Goal: Use online tool/utility: Utilize a website feature to perform a specific function

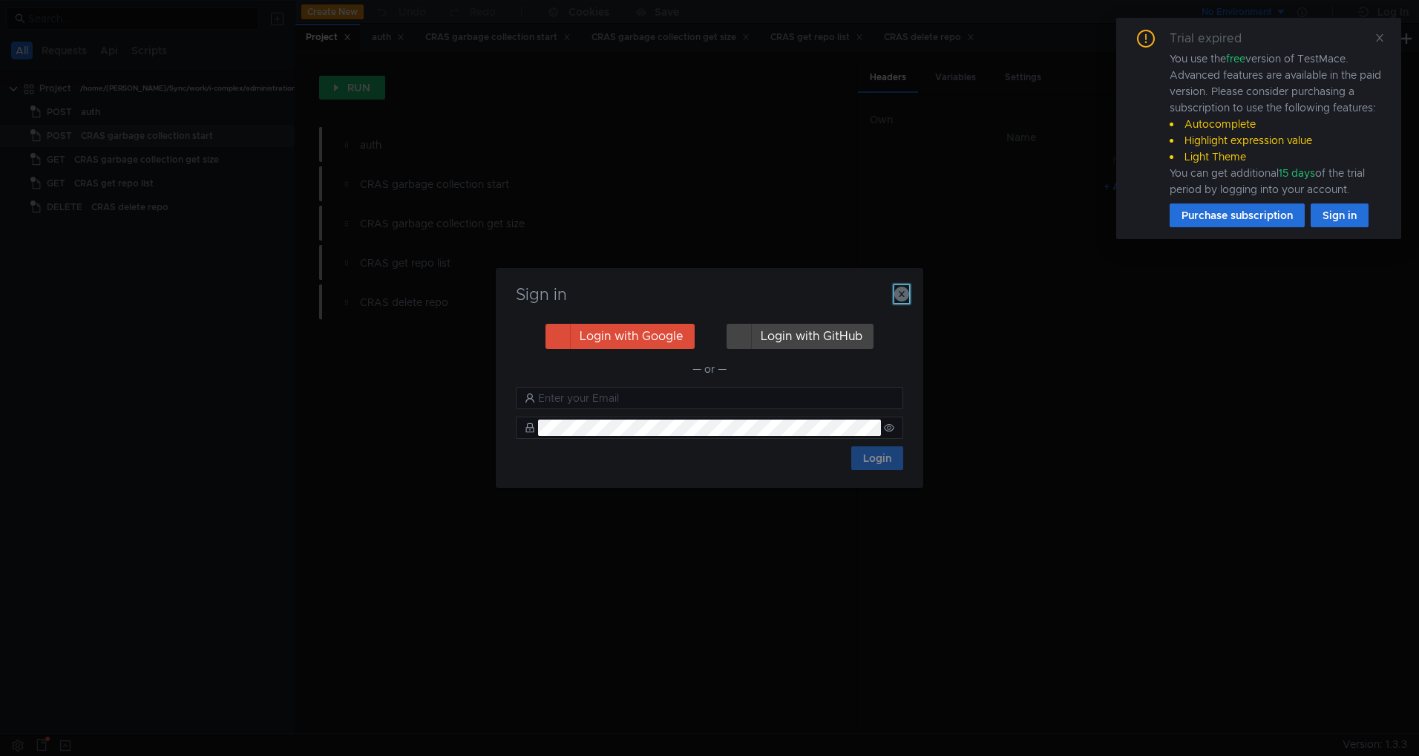
click at [903, 290] on icon "button" at bounding box center [902, 294] width 15 height 15
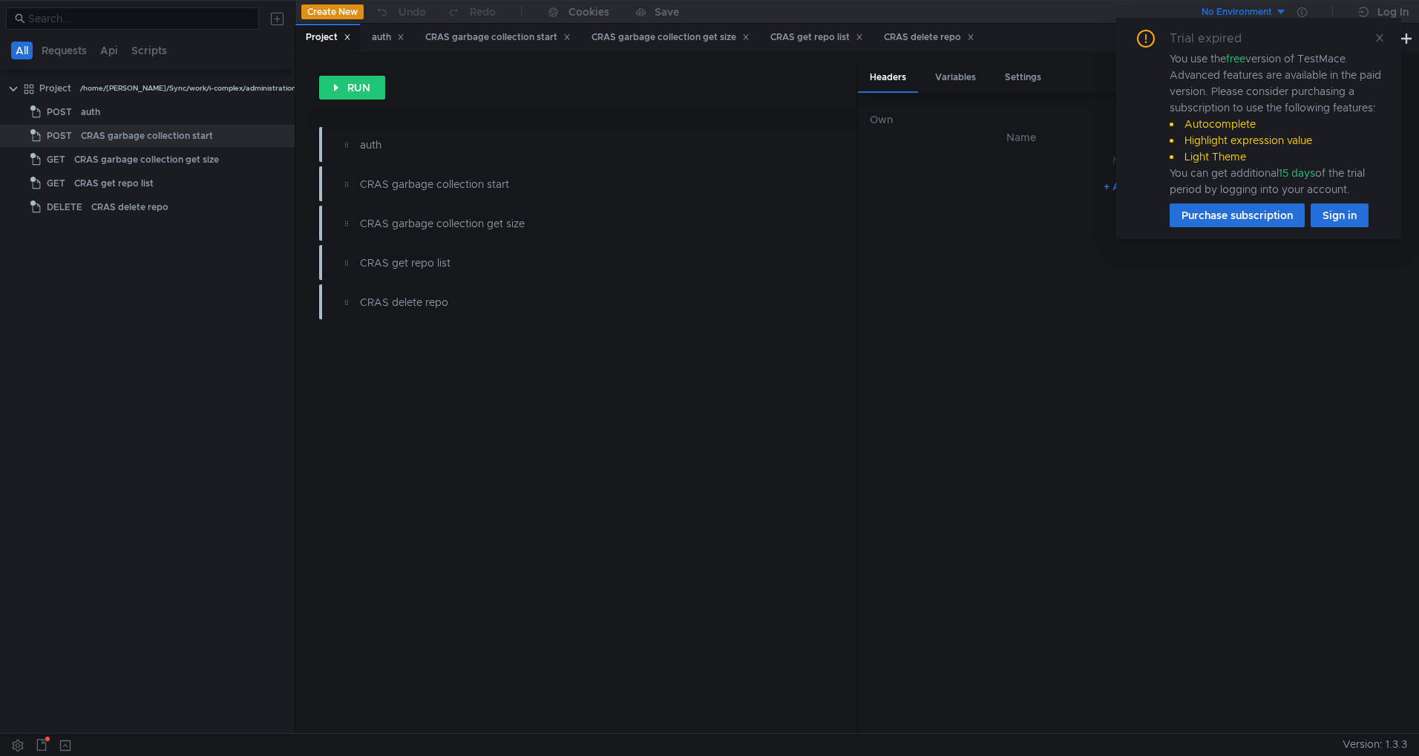
click at [174, 108] on div "auth" at bounding box center [166, 112] width 171 height 22
click at [1383, 39] on icon at bounding box center [1380, 38] width 10 height 10
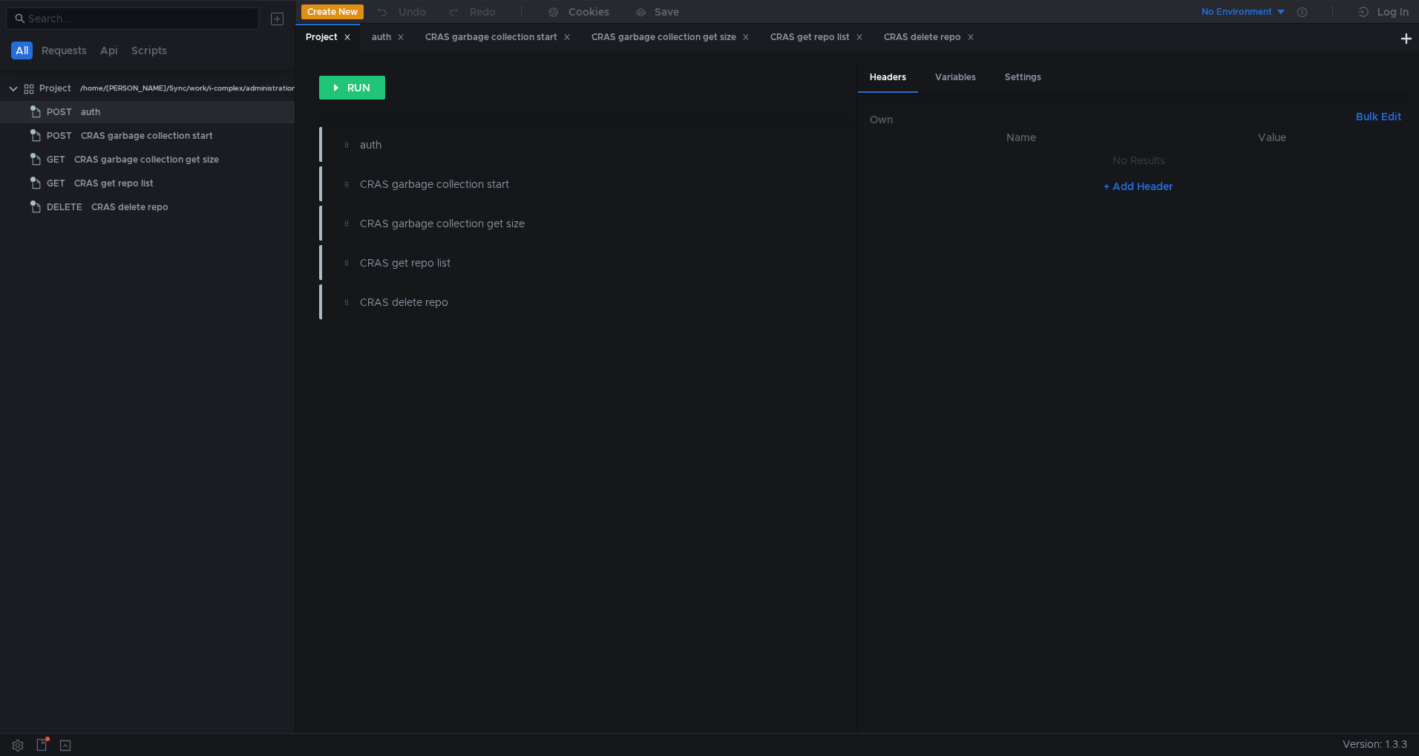
click at [100, 111] on div "auth" at bounding box center [166, 112] width 171 height 22
click at [388, 145] on div "auth" at bounding box center [545, 145] width 370 height 16
click at [381, 145] on div "auth" at bounding box center [545, 145] width 370 height 16
click at [97, 109] on div "auth" at bounding box center [90, 112] width 19 height 22
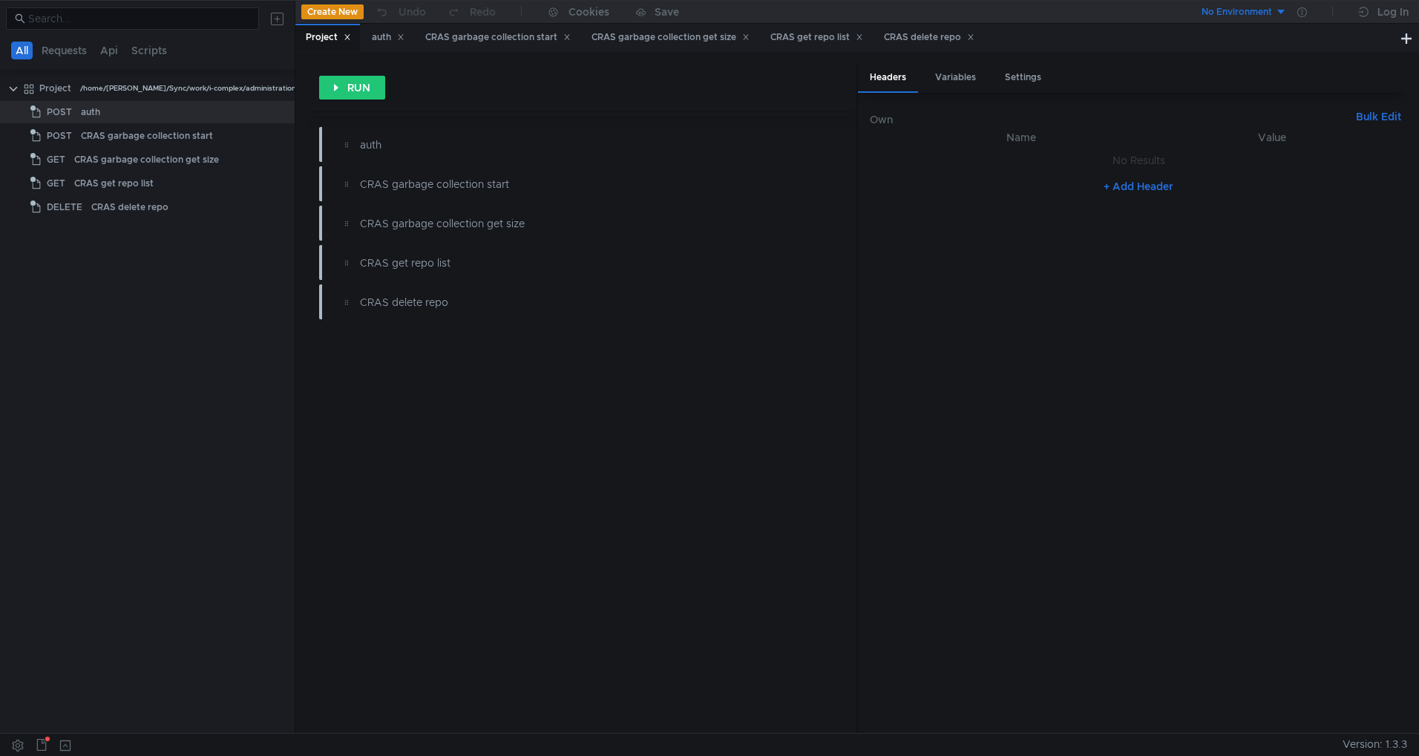
click at [350, 40] on icon at bounding box center [347, 36] width 7 height 7
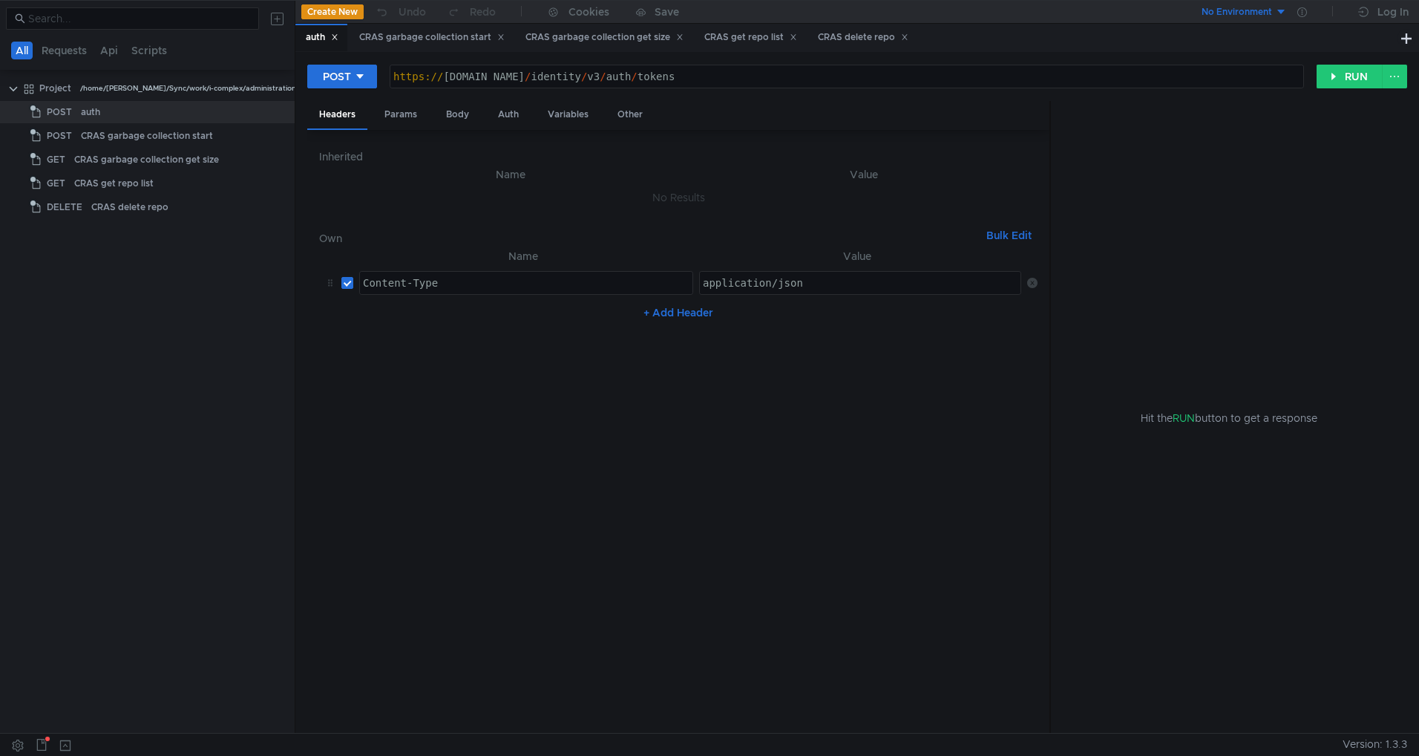
click at [411, 113] on div "Params" at bounding box center [401, 114] width 56 height 27
click at [463, 116] on div "Body" at bounding box center [457, 114] width 47 height 27
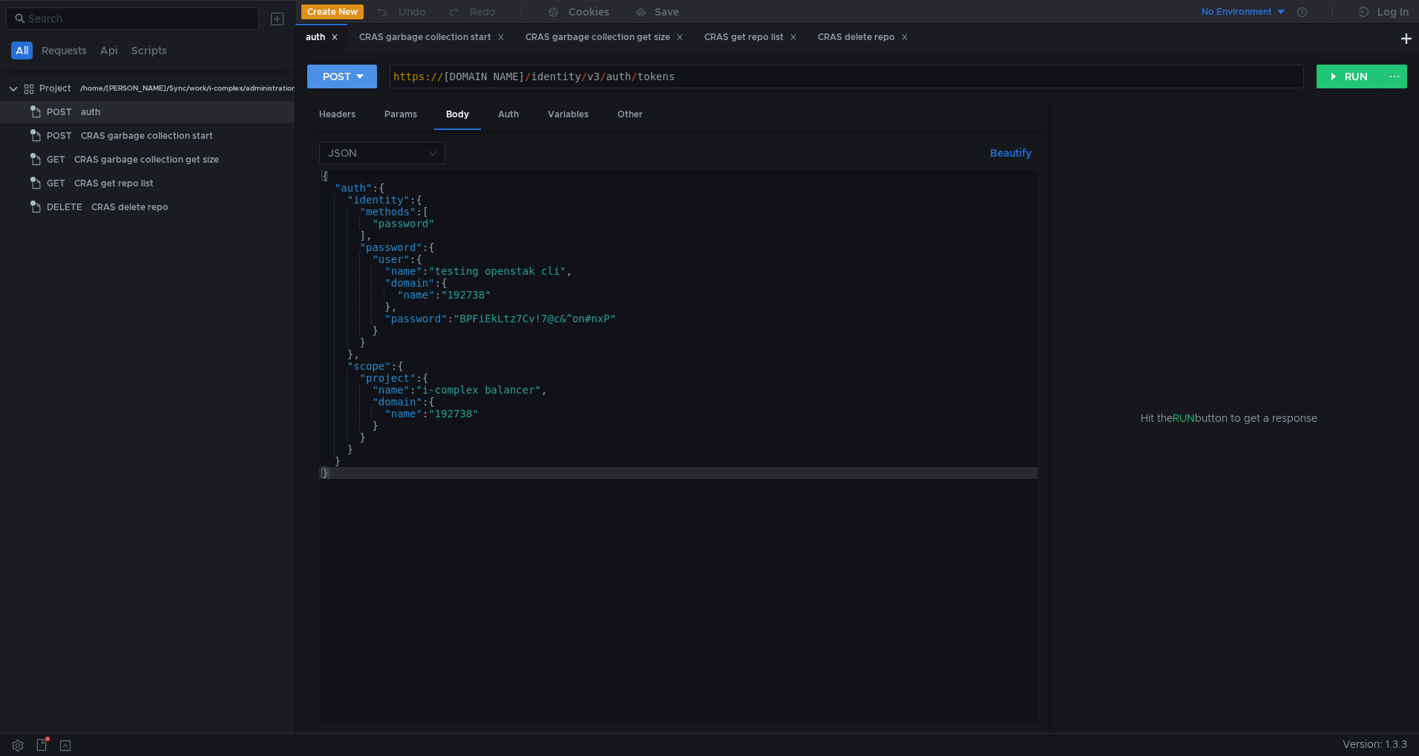
click at [348, 79] on div "POST" at bounding box center [337, 76] width 28 height 16
click at [880, 120] on div at bounding box center [709, 378] width 1419 height 756
click at [1343, 78] on button "RUN" at bounding box center [1350, 77] width 66 height 24
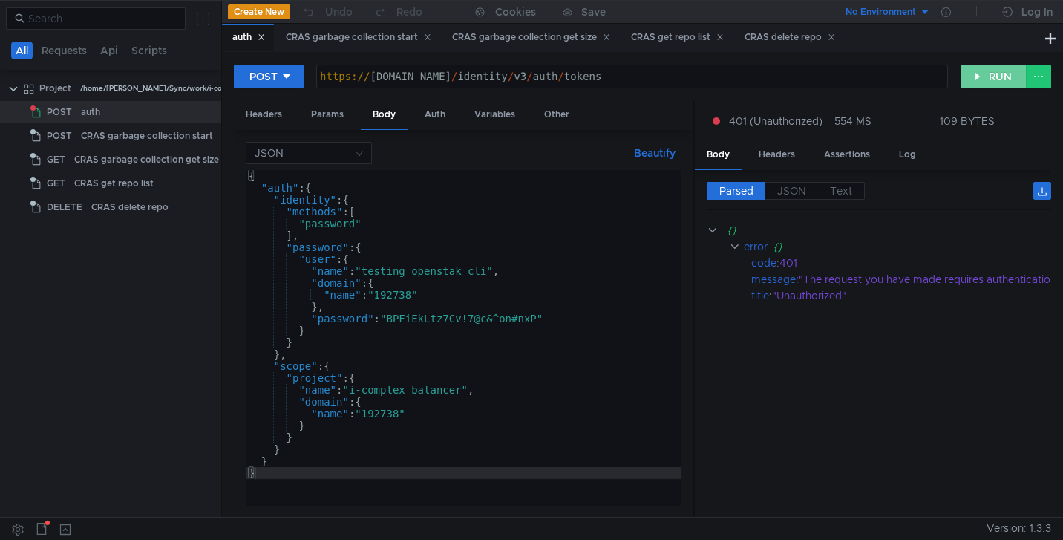
click at [975, 79] on button "RUN" at bounding box center [994, 77] width 66 height 24
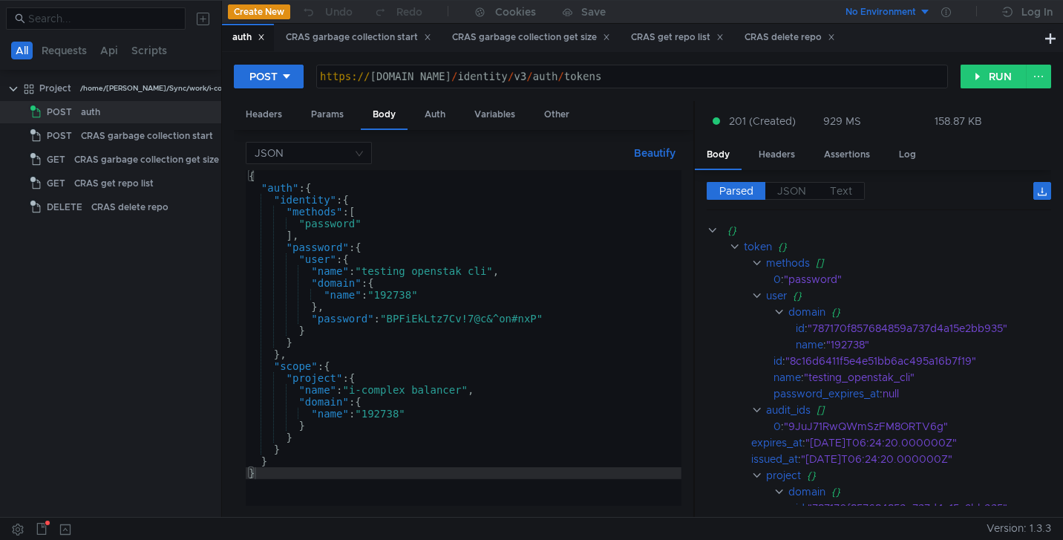
click at [777, 160] on div "Headers" at bounding box center [777, 154] width 60 height 27
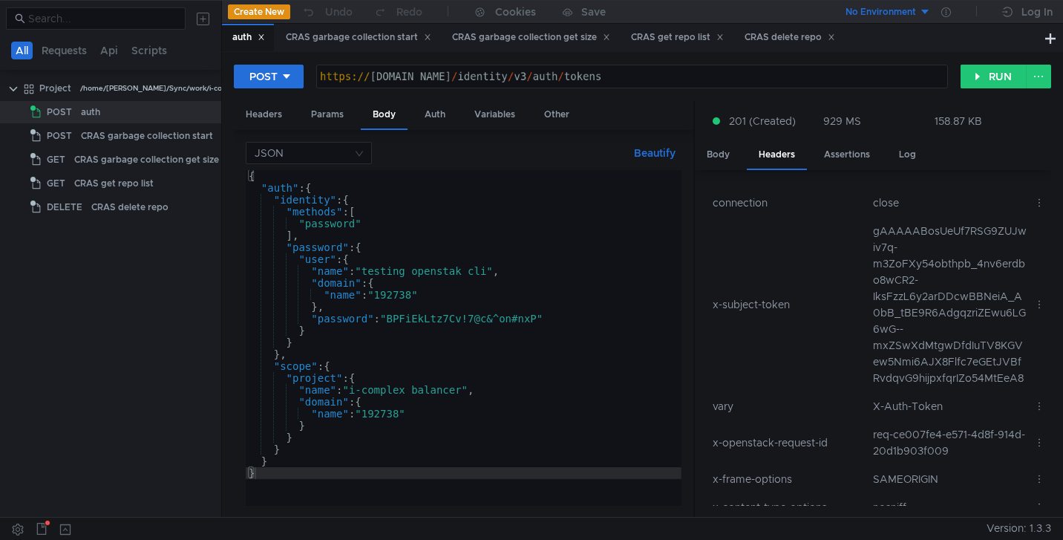
scroll to position [79, 0]
click at [889, 252] on td "gAAAAABosUeUf7RSG9ZUJwiv7q-m3ZoFXy54obthpb_4nv6erdbo8wCR2-IksFzzL6y2arDDcwBBNei…" at bounding box center [947, 303] width 161 height 175
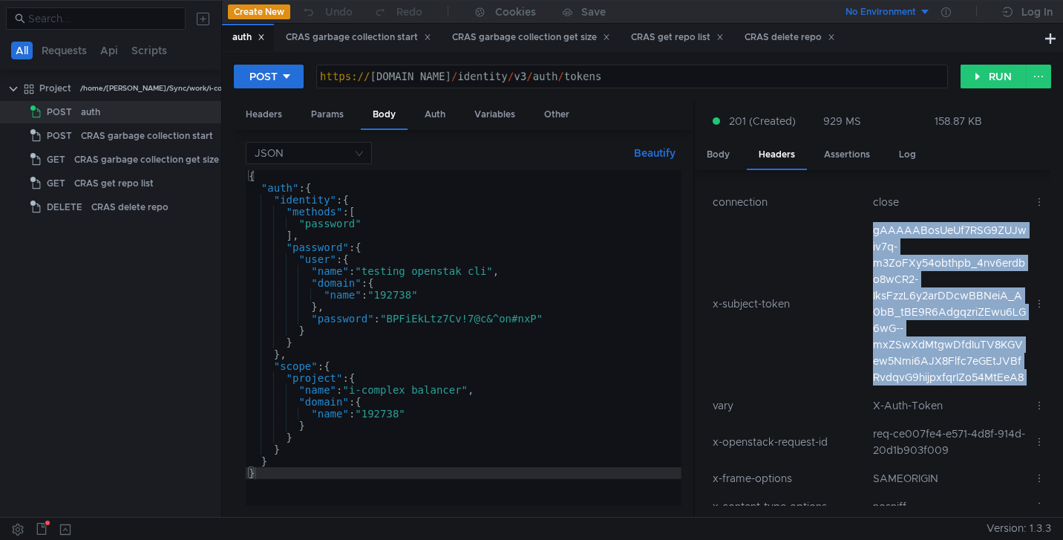
click at [889, 252] on td "gAAAAABosUeUf7RSG9ZUJwiv7q-m3ZoFXy54obthpb_4nv6erdbo8wCR2-IksFzzL6y2arDDcwBBNei…" at bounding box center [947, 303] width 161 height 175
copy tr "gAAAAABosUeUf7RSG9ZUJwiv7q-m3ZoFXy54obthpb_4nv6erdbo8wCR2-IksFzzL6y2arDDcwBBNei…"
click at [988, 83] on button "RUN" at bounding box center [994, 77] width 66 height 24
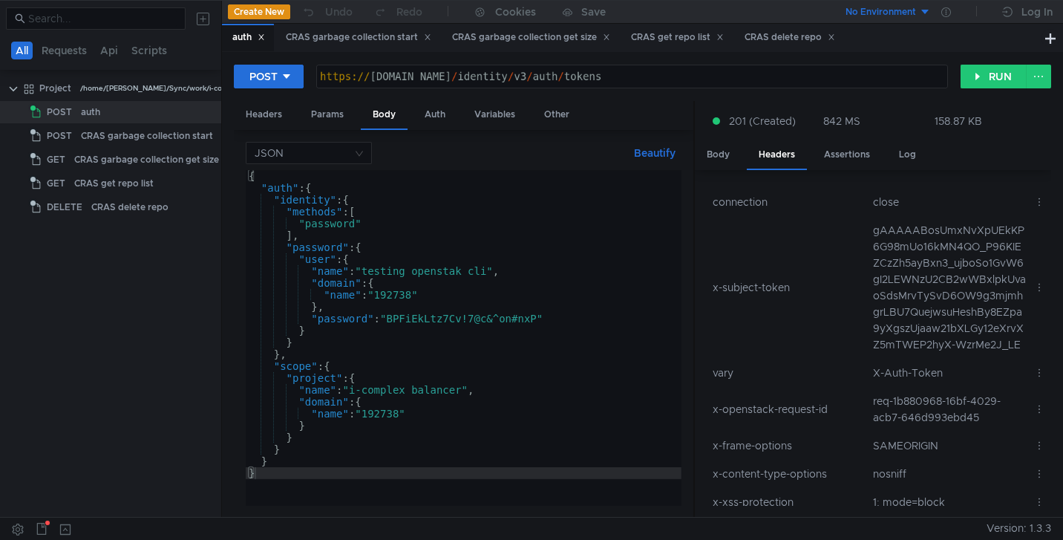
click at [912, 287] on td "gAAAAABosUmxNvXpUEkKP6G98mUo16kMN4QO_P96KIEZCzZh5ayBxn3_ujboSo1GvW6gI2LEWNzU2CB…" at bounding box center [947, 287] width 161 height 143
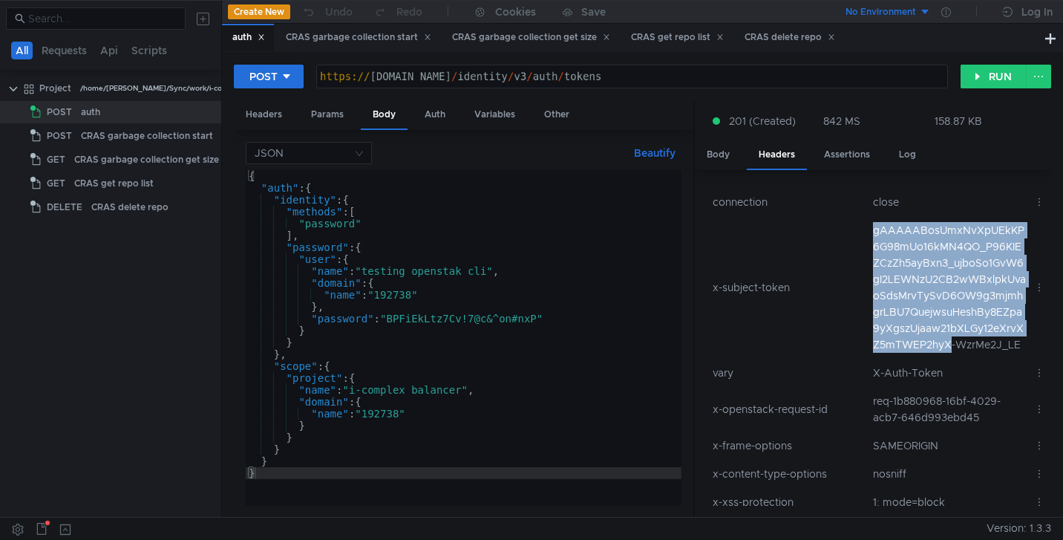
click at [912, 287] on td "gAAAAABosUmxNvXpUEkKP6G98mUo16kMN4QO_P96KIEZCzZh5ayBxn3_ujboSo1GvW6gI2LEWNzU2CB…" at bounding box center [947, 287] width 161 height 143
drag, startPoint x: 936, startPoint y: 379, endPoint x: 869, endPoint y: 248, distance: 147.7
click at [869, 248] on td "gAAAAABosUmxNvXpUEkKP6G98mUo16kMN4QO_P96KIEZCzZh5ayBxn3_ujboSo1GvW6gI2LEWNzU2CB…" at bounding box center [947, 287] width 161 height 143
copy td "gAAAAABosUmxNvXpUEkKP6G98mUo16kMN4QO_P96KIEZCzZh5ayBxn3_ujboSo1GvW6gI2LEWNzU2CB…"
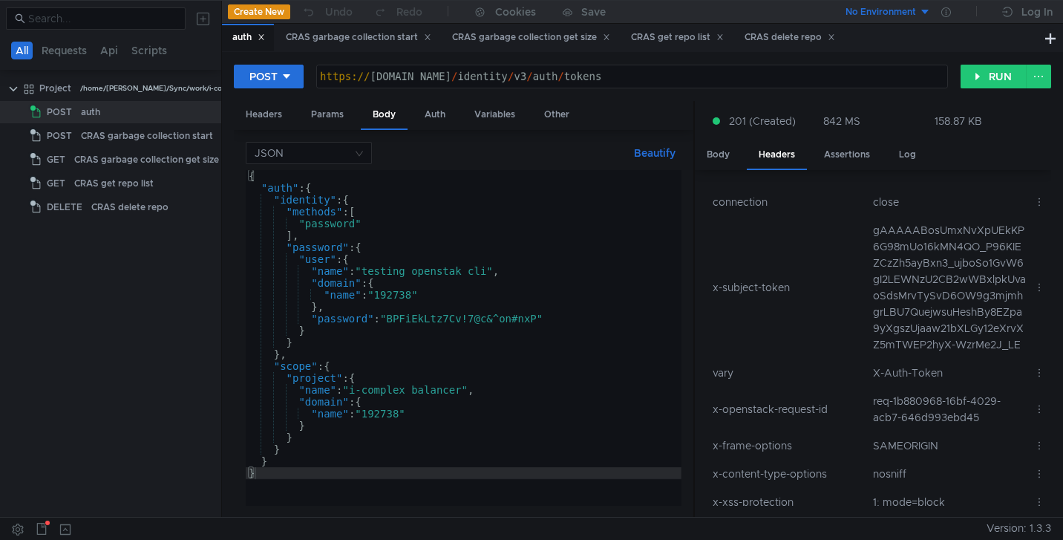
click at [730, 152] on div "Body" at bounding box center [718, 154] width 47 height 27
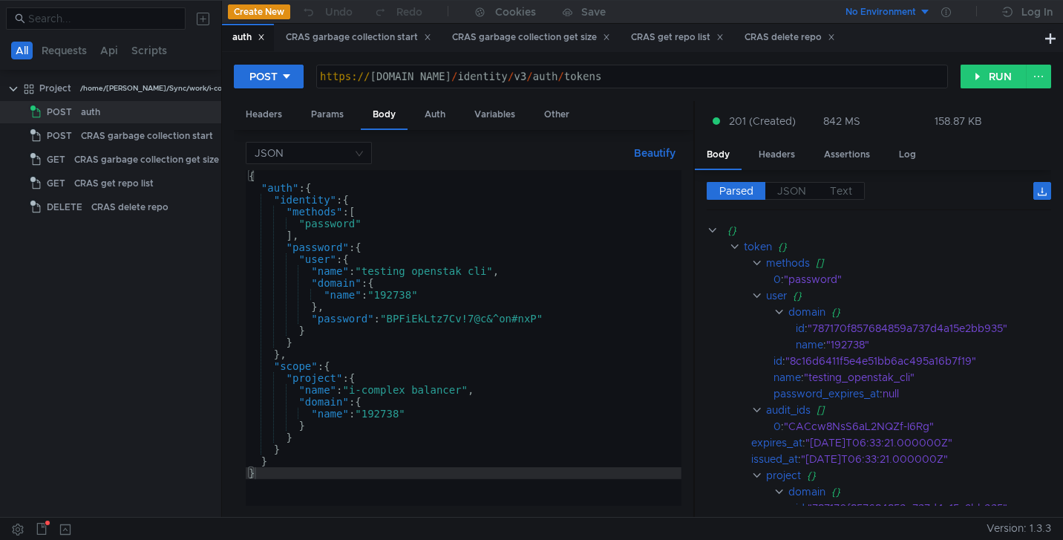
click at [731, 243] on clr-icon at bounding box center [734, 247] width 11 height 12
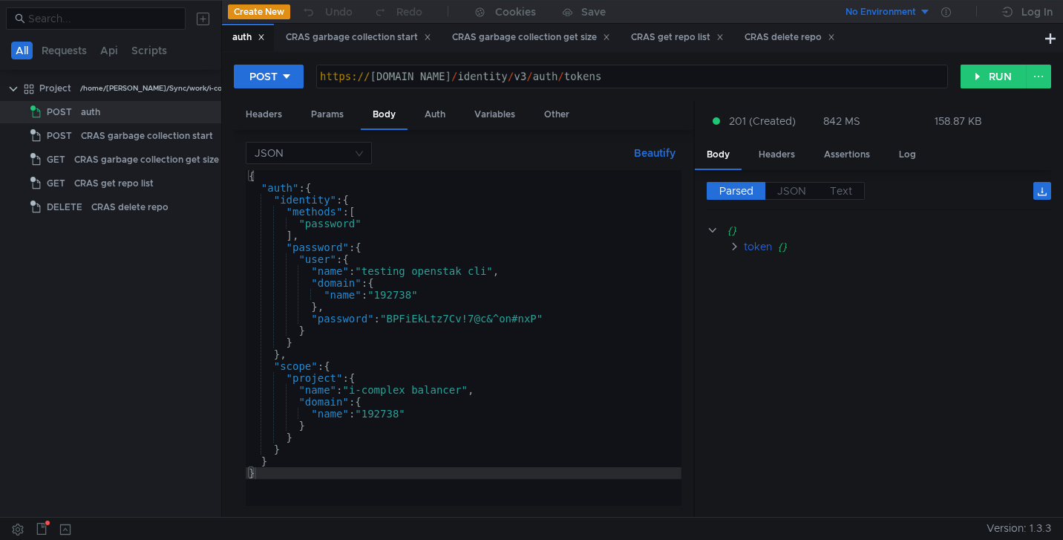
click at [731, 243] on clr-icon at bounding box center [734, 247] width 11 height 12
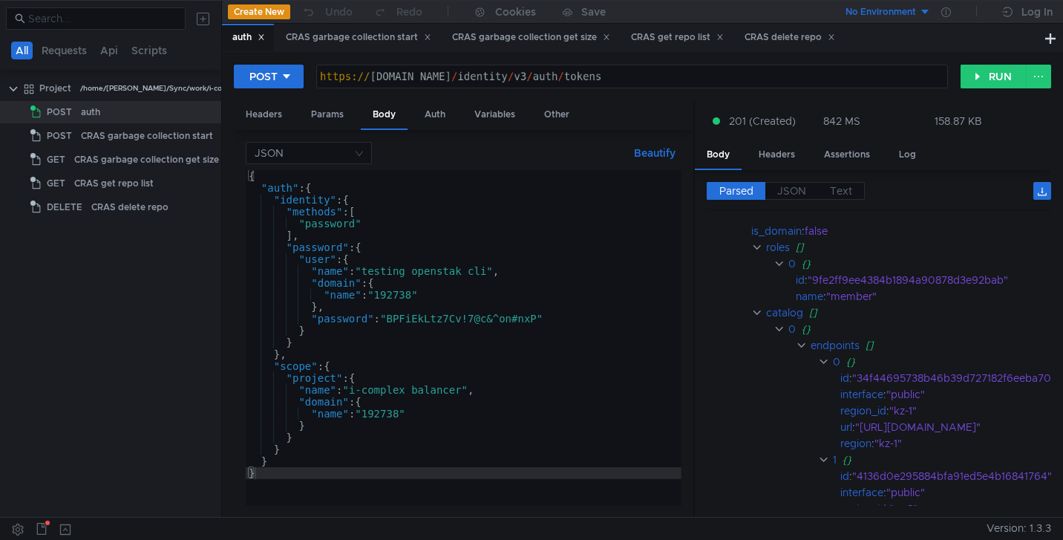
scroll to position [393, 0]
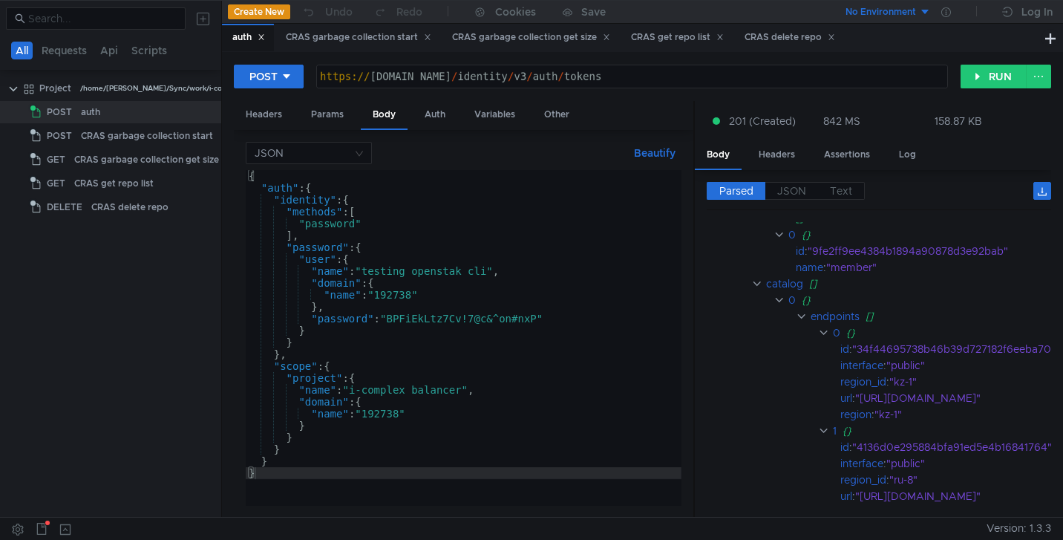
click at [758, 284] on clr-icon at bounding box center [756, 284] width 11 height 12
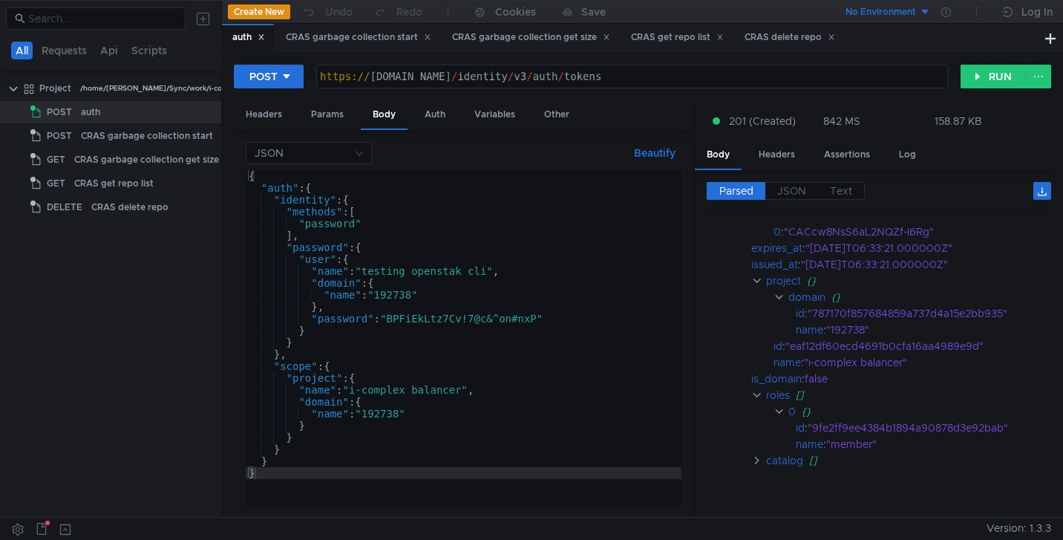
scroll to position [197, 0]
click at [370, 381] on div "{ "auth" : { "identity" : { "methods" : [ "password" ] , "password" : { "user" …" at bounding box center [464, 349] width 436 height 359
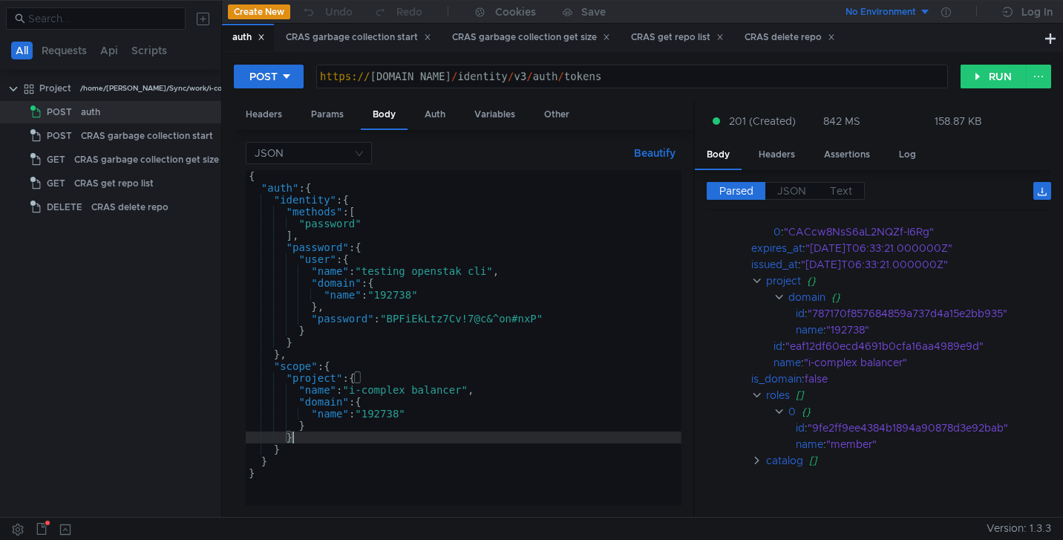
type textarea "},"
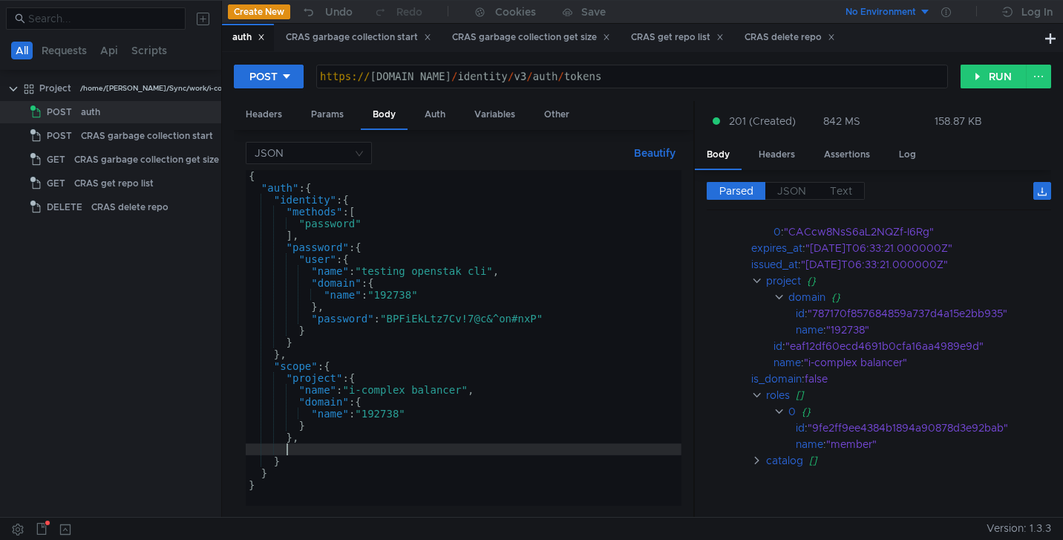
paste textarea "}"
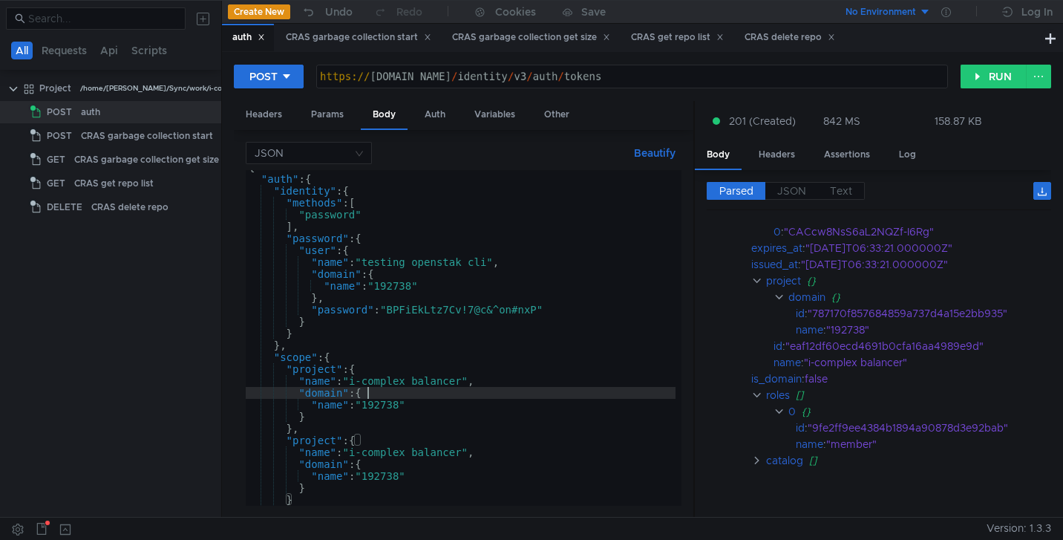
click at [415, 395] on div "{ "auth" : { "identity" : { "methods" : [ "password" ] , "password" : { "user" …" at bounding box center [461, 340] width 430 height 359
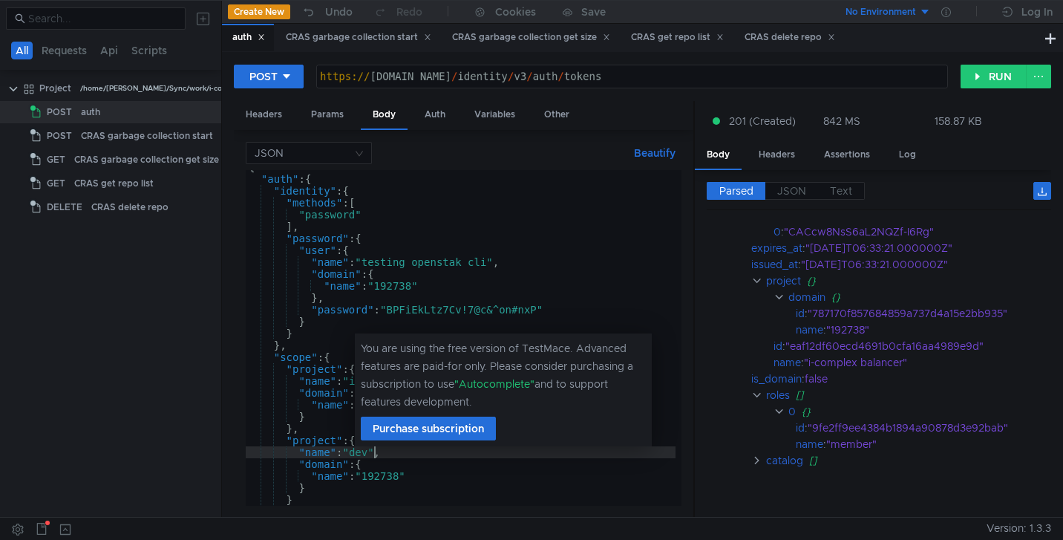
scroll to position [0, 9]
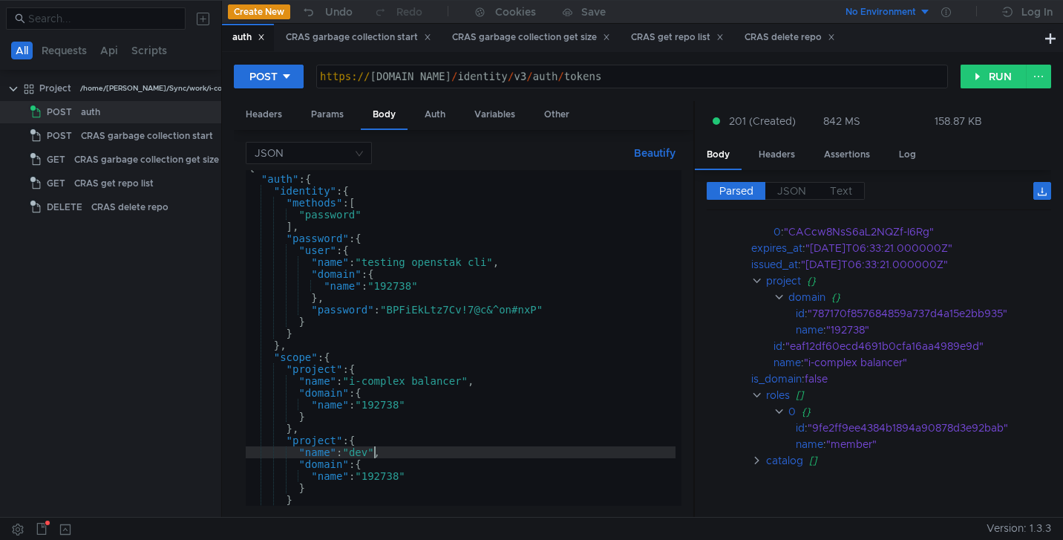
click at [508, 425] on div "{ "auth" : { "identity" : { "methods" : [ "password" ] , "password" : { "user" …" at bounding box center [461, 340] width 430 height 359
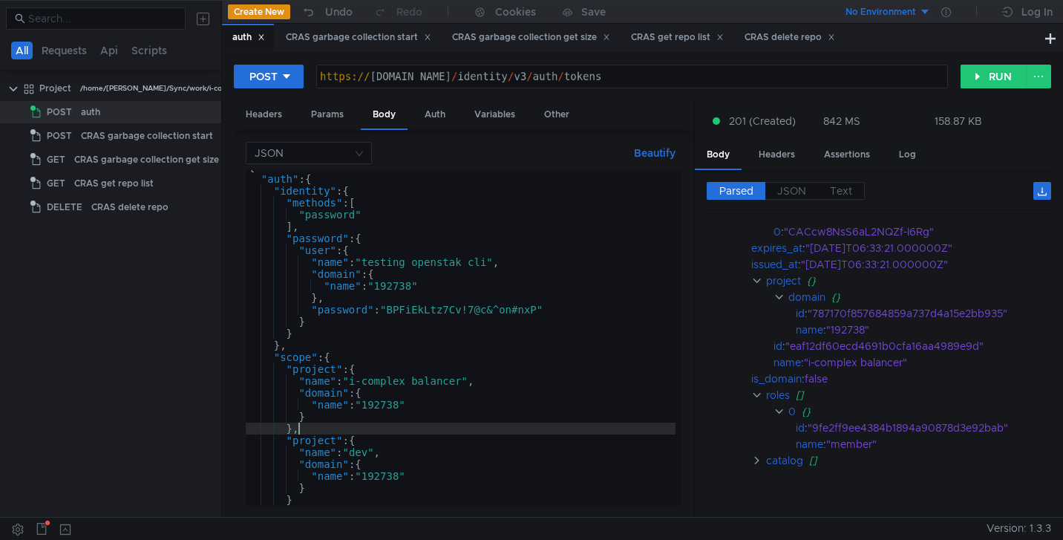
type textarea "},"
click at [990, 78] on button "RUN" at bounding box center [994, 77] width 66 height 24
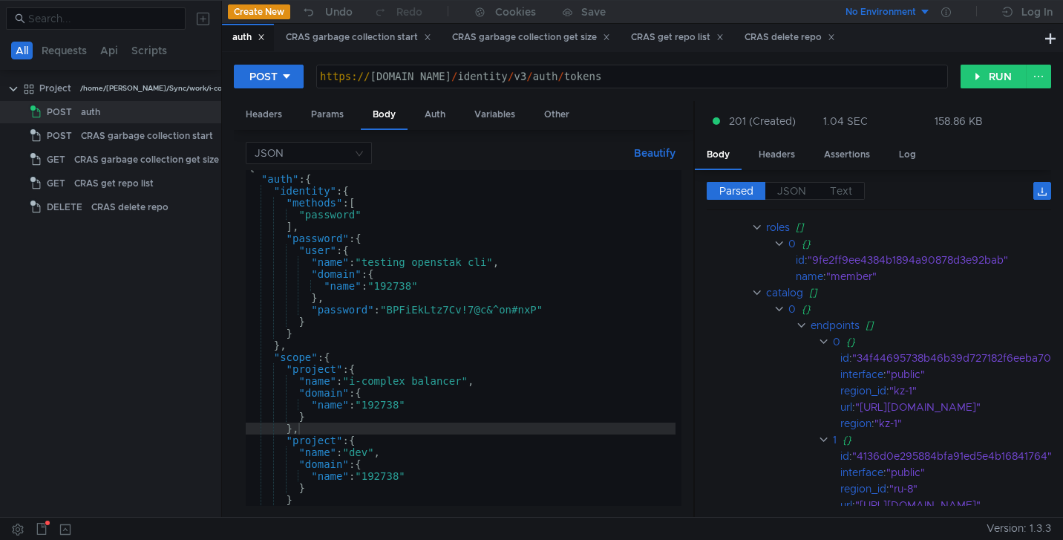
scroll to position [416, 0]
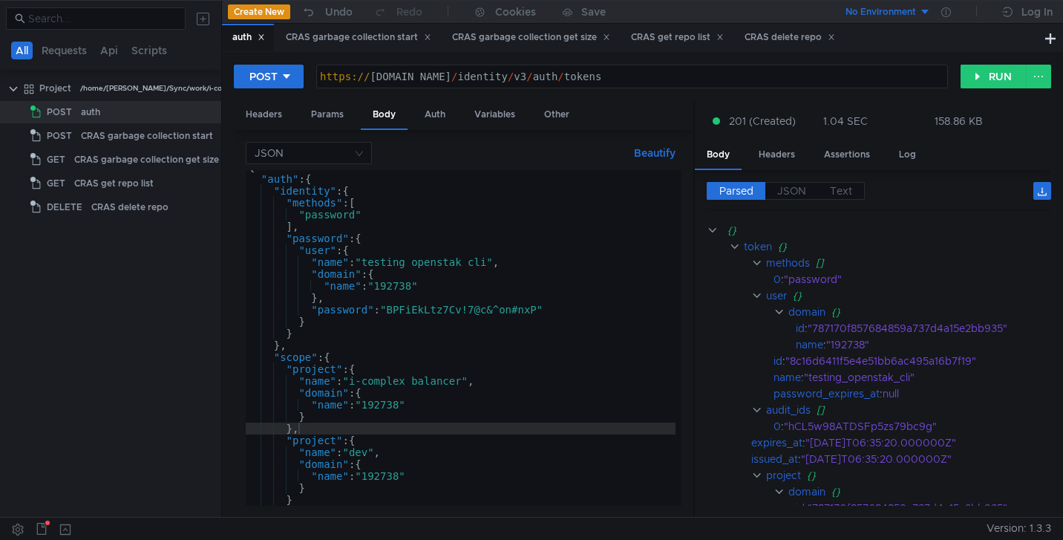
scroll to position [79, 0]
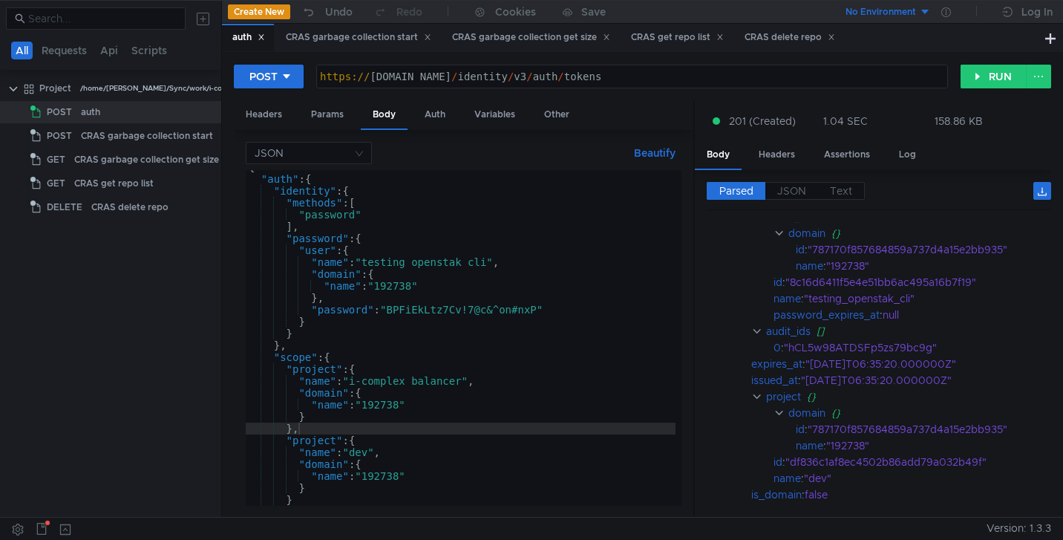
click at [759, 396] on clr-icon at bounding box center [756, 396] width 11 height 12
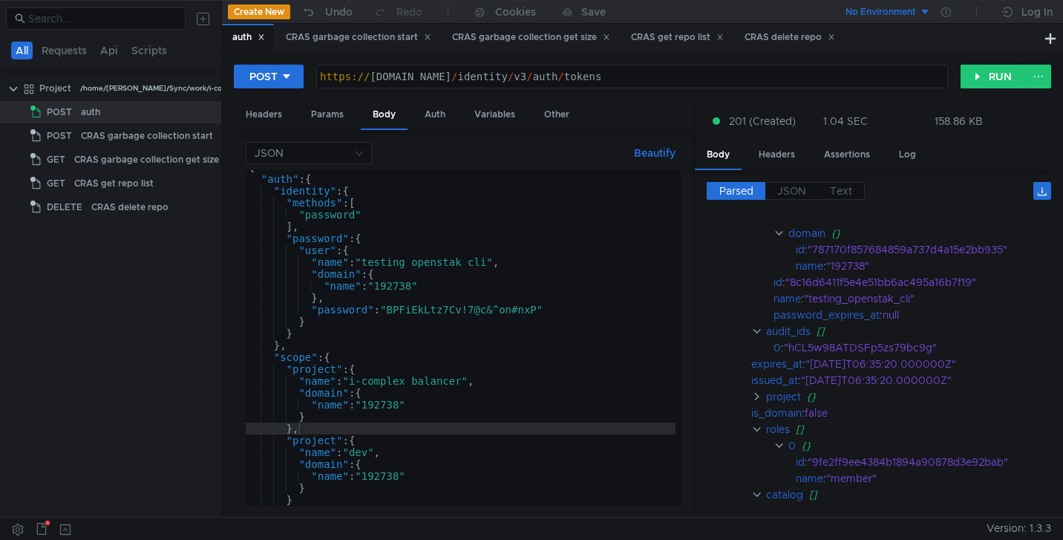
click at [759, 396] on clr-icon at bounding box center [756, 396] width 11 height 12
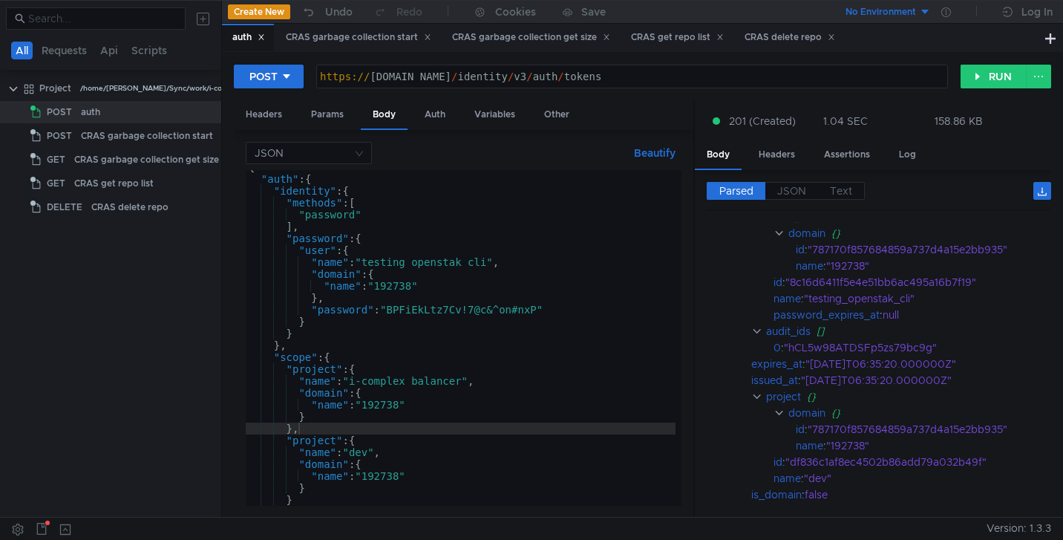
click at [781, 411] on clr-icon at bounding box center [779, 413] width 11 height 12
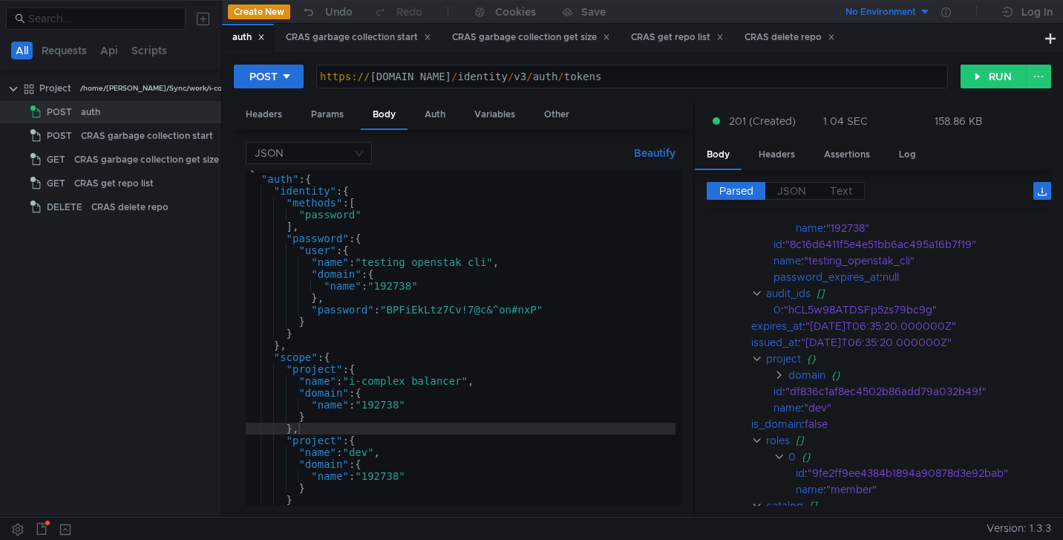
scroll to position [197, 0]
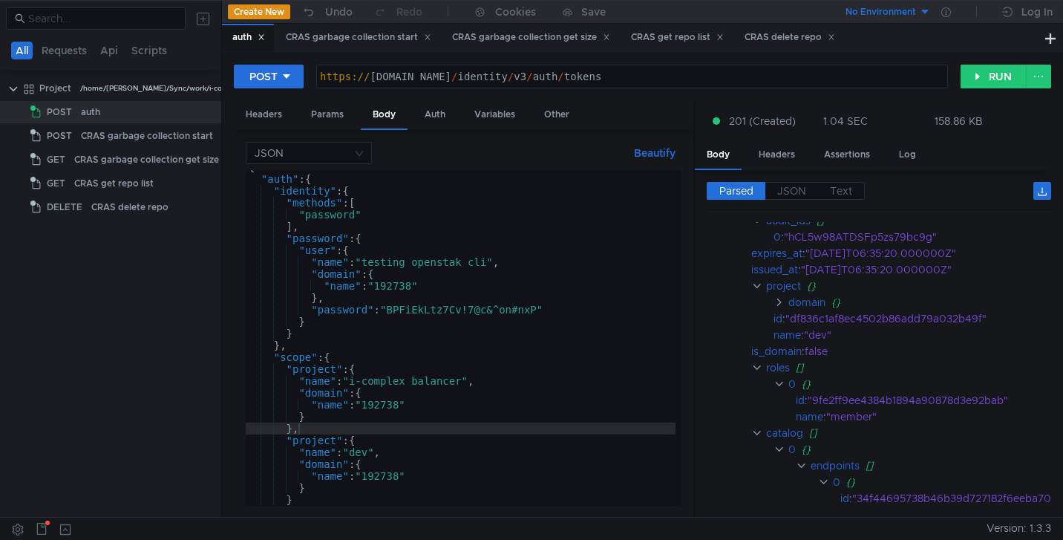
click at [782, 307] on clr-icon at bounding box center [779, 302] width 11 height 12
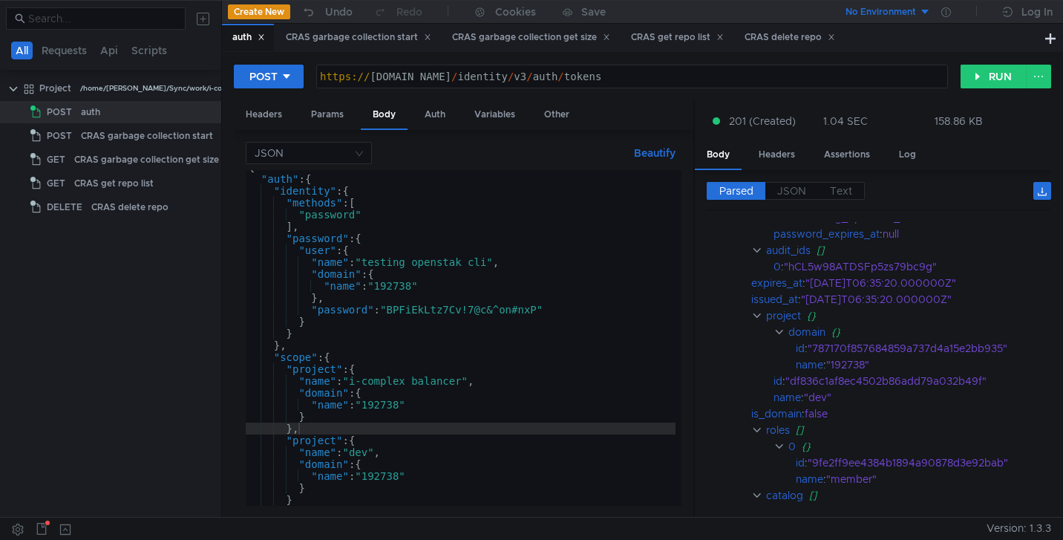
scroll to position [157, 0]
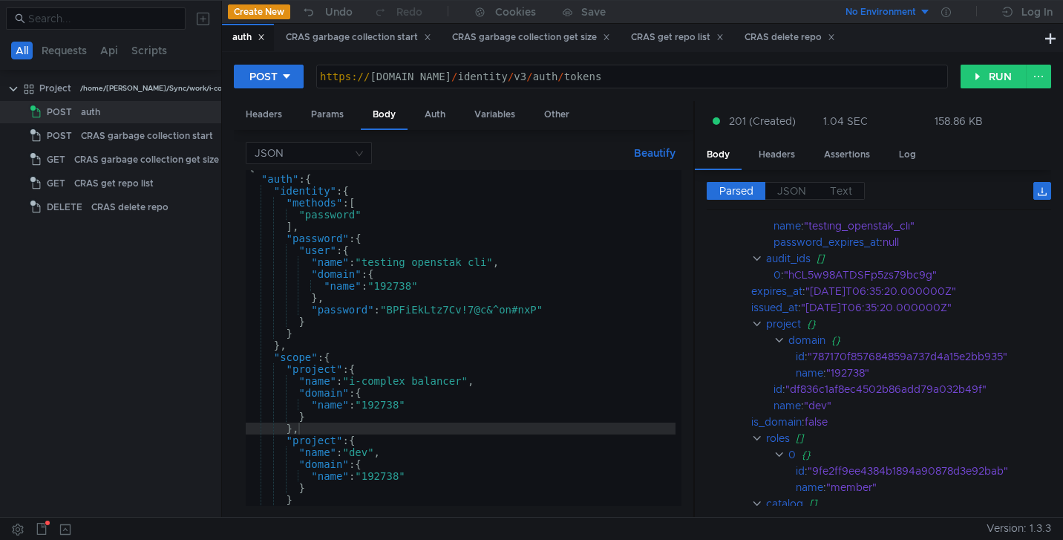
click at [760, 323] on clr-icon at bounding box center [756, 324] width 11 height 12
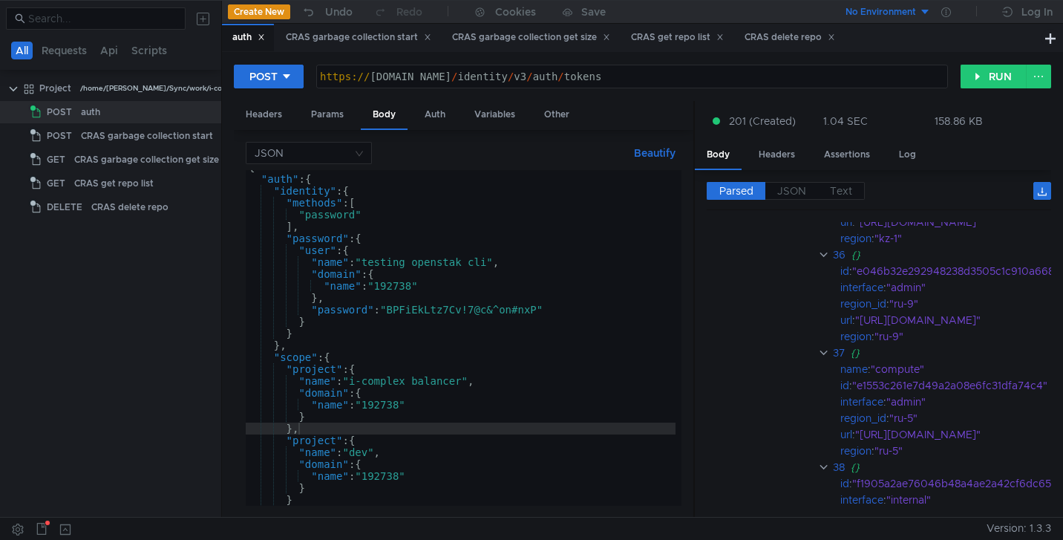
scroll to position [103092, 0]
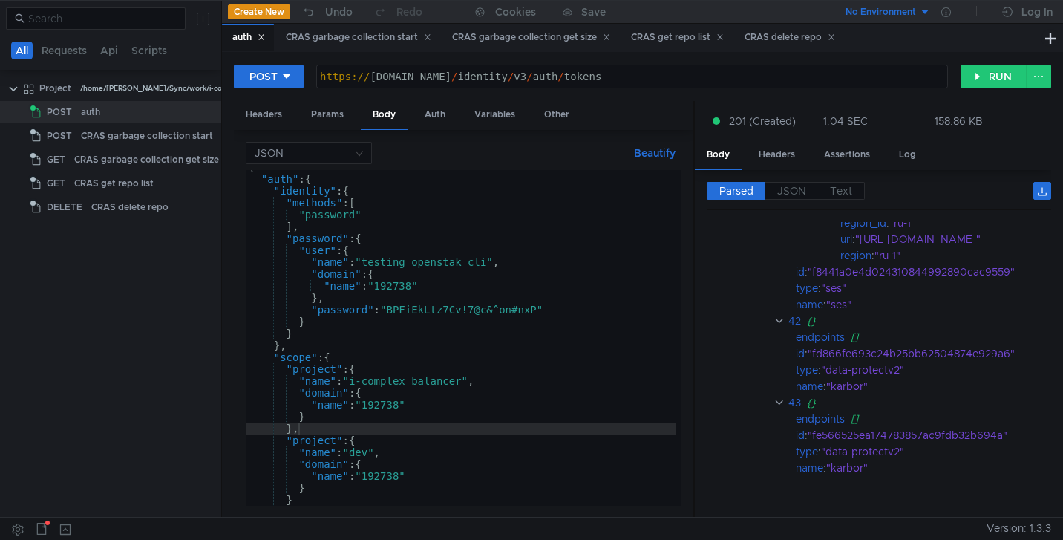
click at [929, 296] on div ""ses"" at bounding box center [942, 304] width 233 height 16
click at [741, 265] on app-tour-anchor "id : "f8441a0e4d024310844992890cac9559"" at bounding box center [892, 272] width 371 height 16
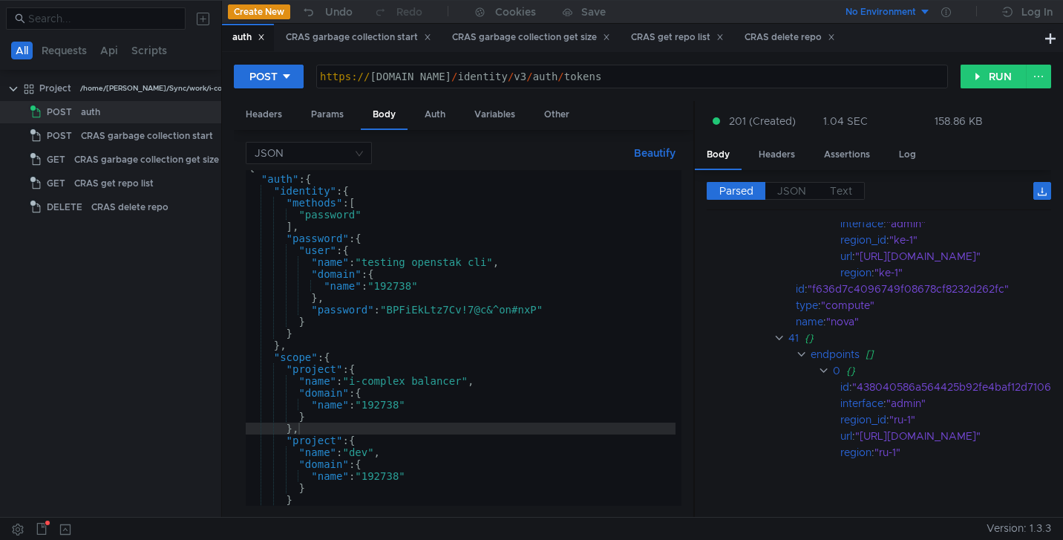
scroll to position [102620, 0]
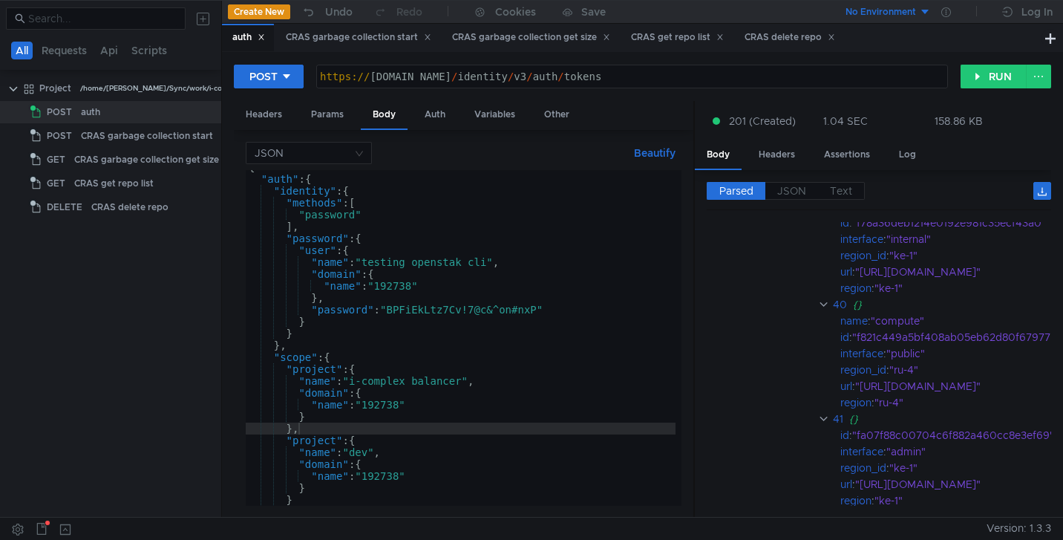
click at [839, 189] on span "Text" at bounding box center [841, 190] width 22 height 13
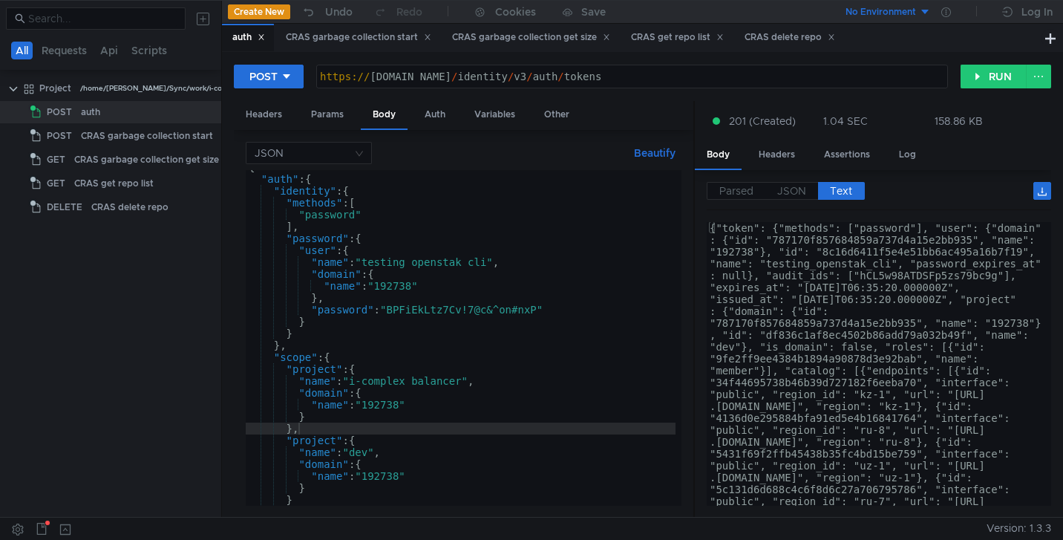
click at [748, 192] on span "Parsed" at bounding box center [736, 190] width 34 height 13
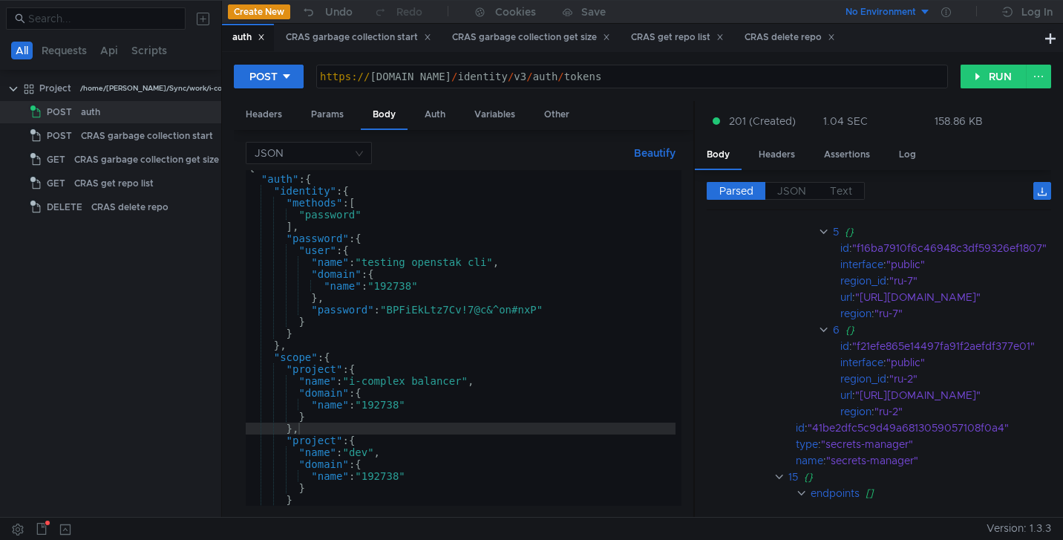
scroll to position [40726, 0]
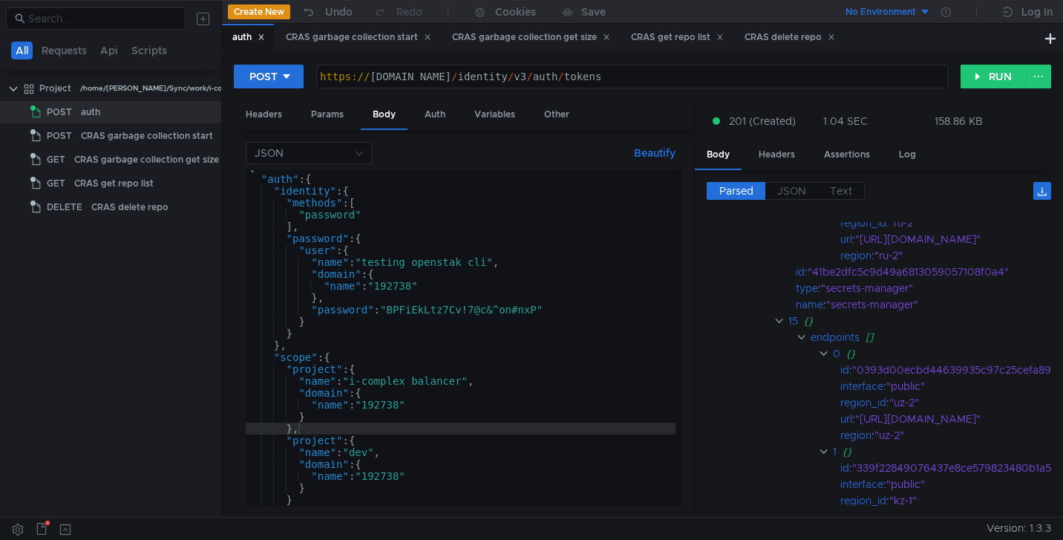
click at [771, 321] on app-tour-anchor "15 {}" at bounding box center [895, 321] width 377 height 16
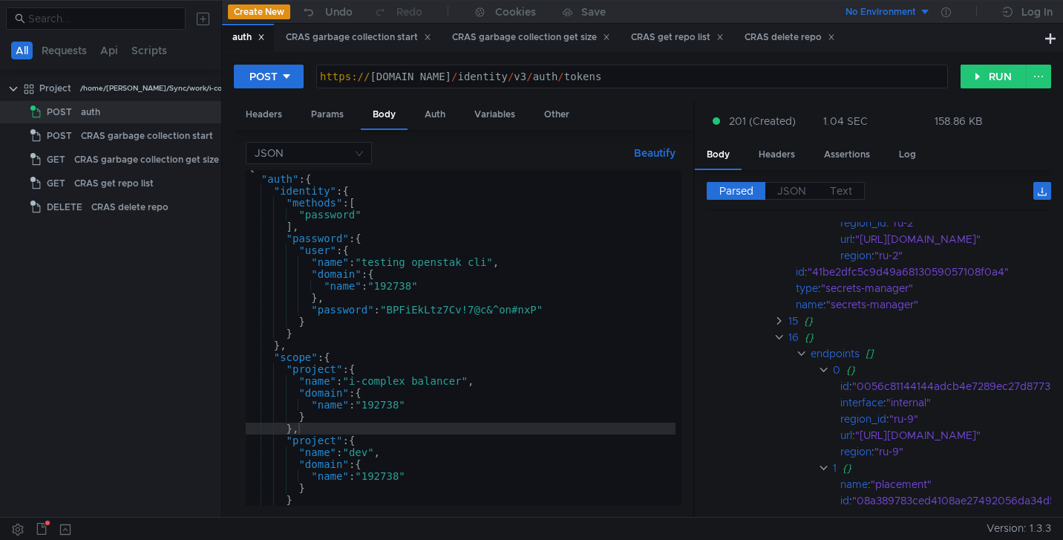
click at [779, 342] on clr-icon at bounding box center [779, 337] width 11 height 12
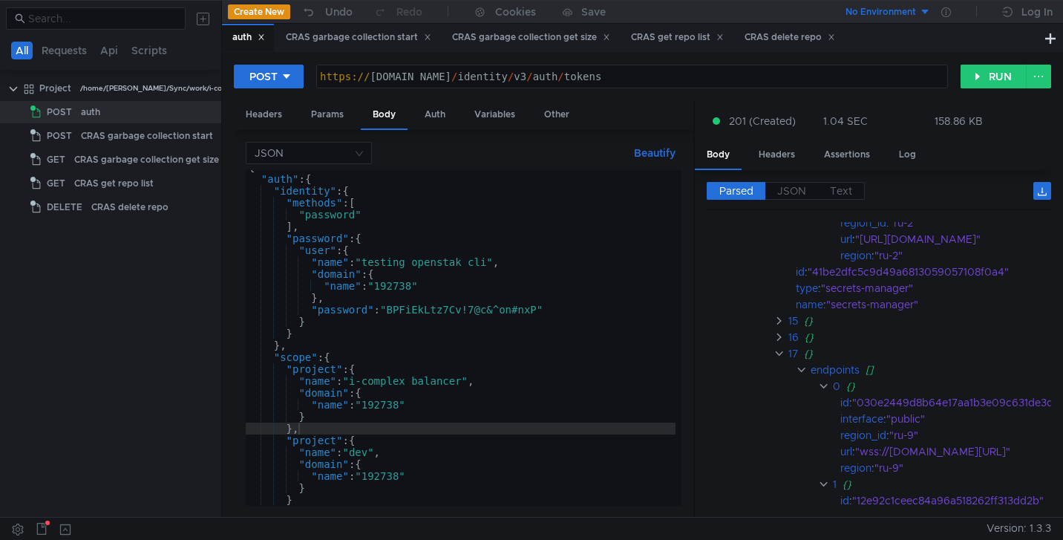
click at [779, 353] on clr-icon at bounding box center [779, 353] width 11 height 12
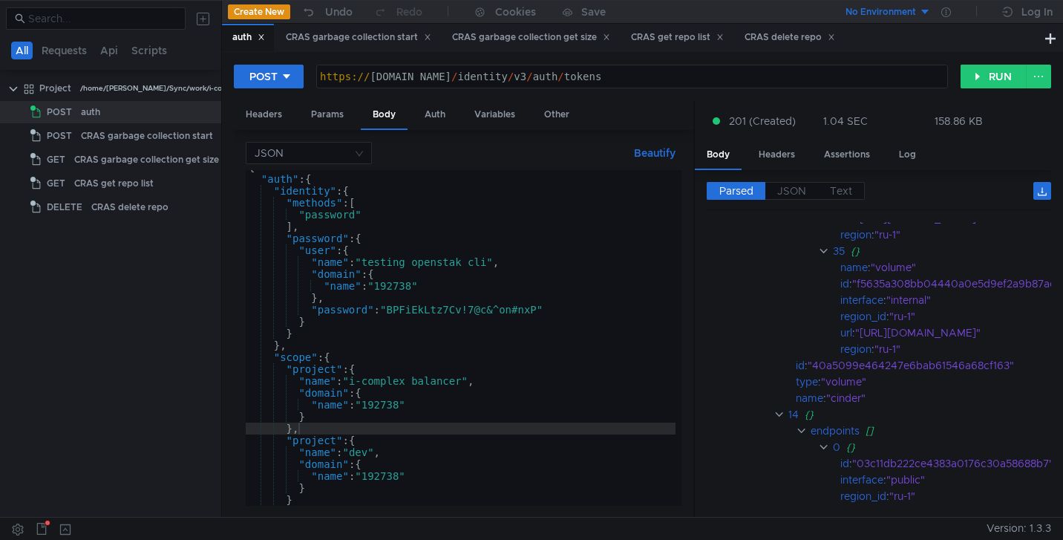
scroll to position [39861, 0]
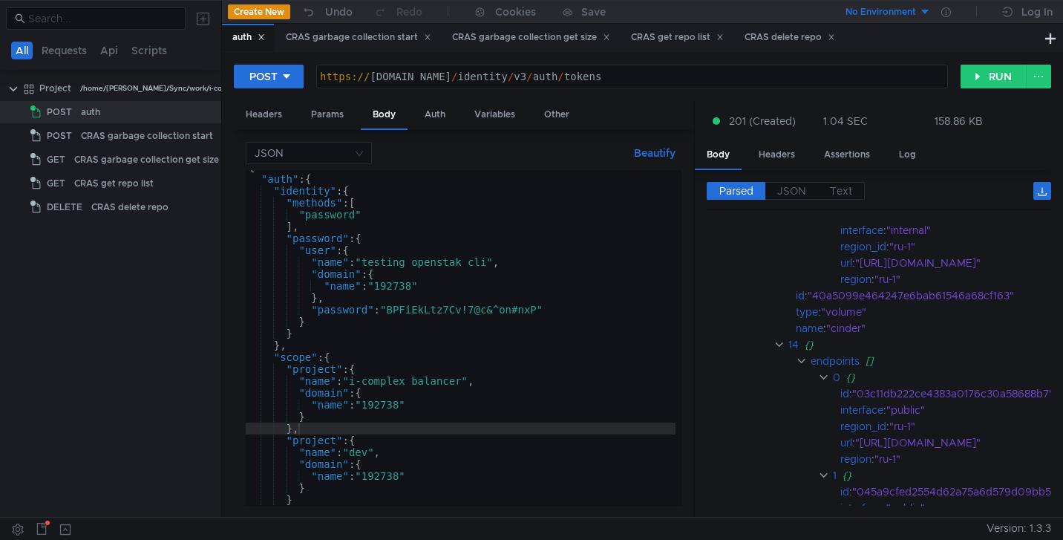
click at [800, 356] on clr-icon at bounding box center [801, 361] width 11 height 12
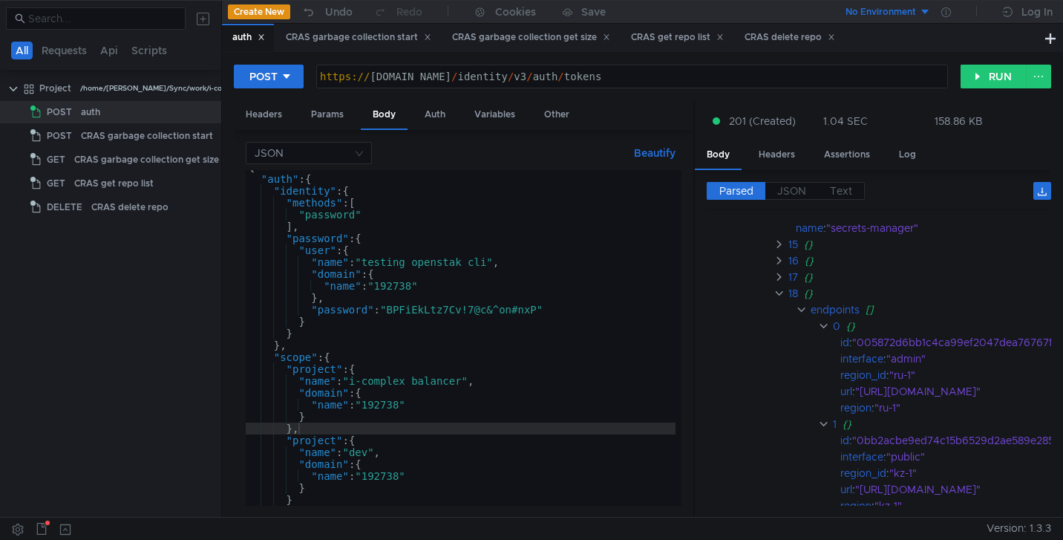
scroll to position [40058, 0]
click at [779, 295] on clr-icon at bounding box center [779, 292] width 11 height 12
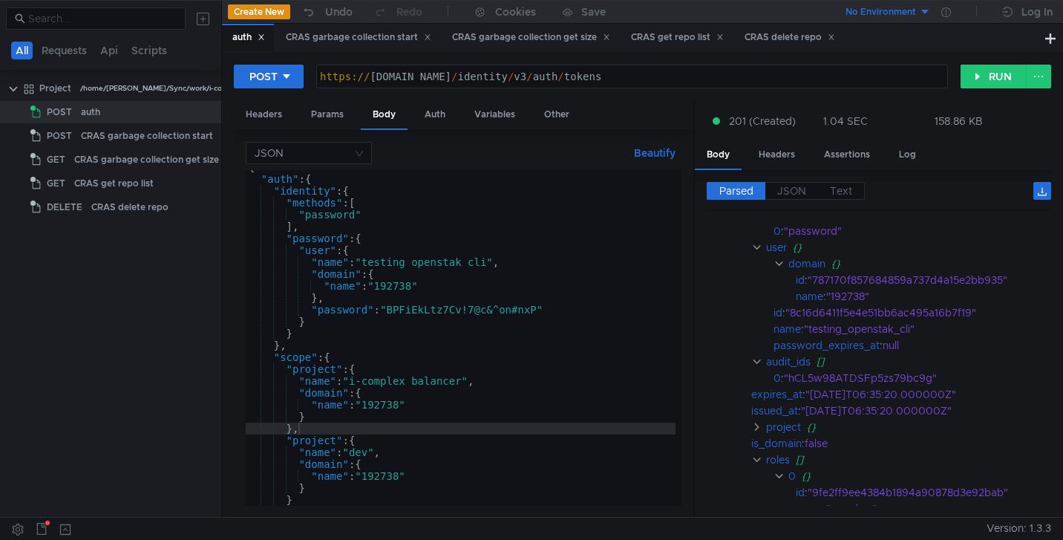
scroll to position [157, 0]
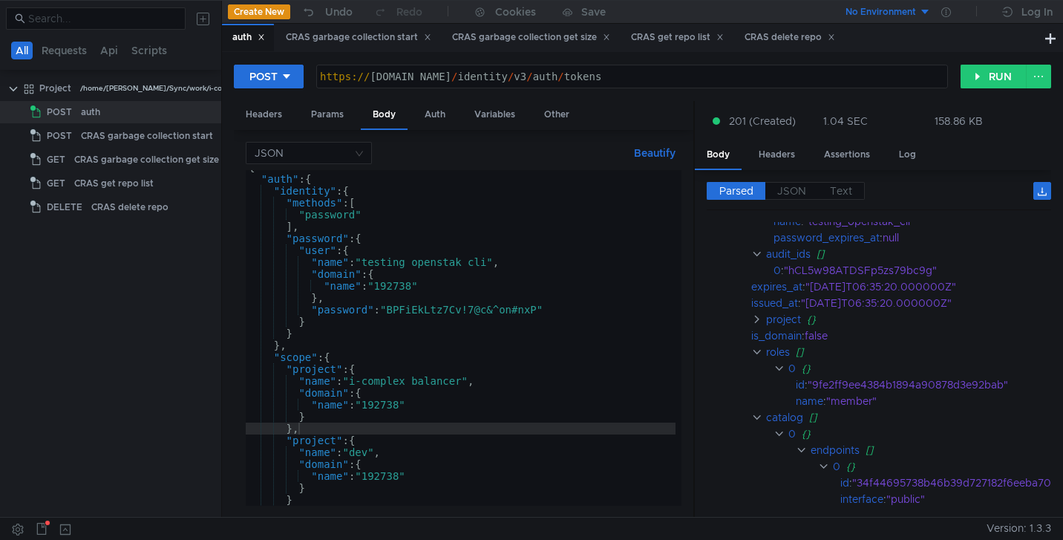
click at [757, 351] on clr-icon at bounding box center [756, 352] width 11 height 12
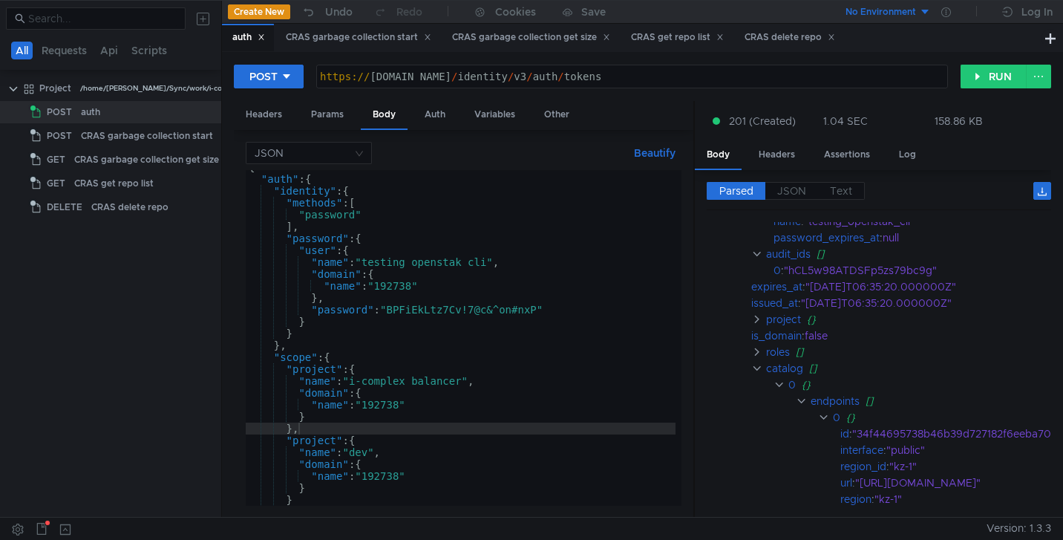
click at [753, 365] on clr-icon at bounding box center [756, 368] width 11 height 12
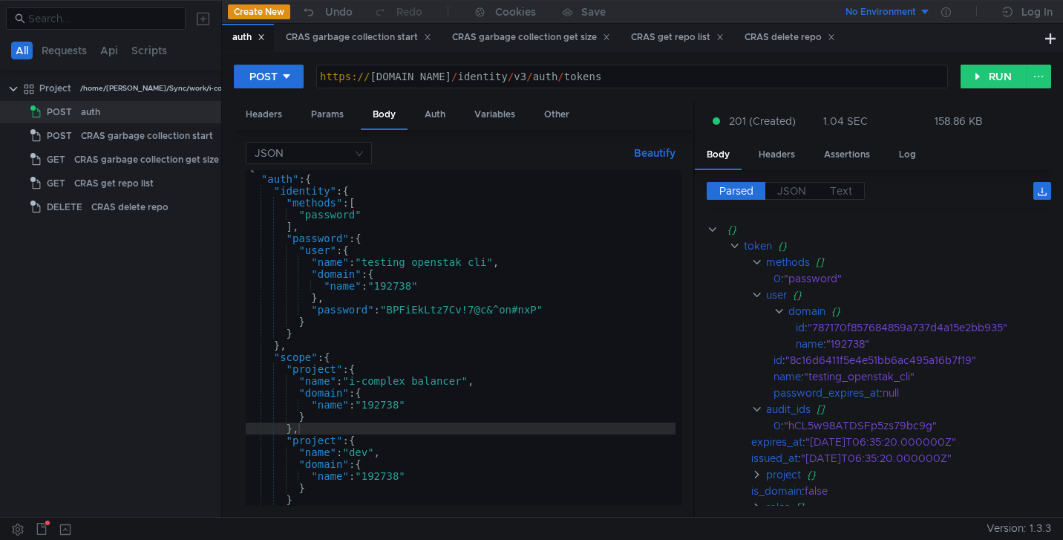
scroll to position [0, 0]
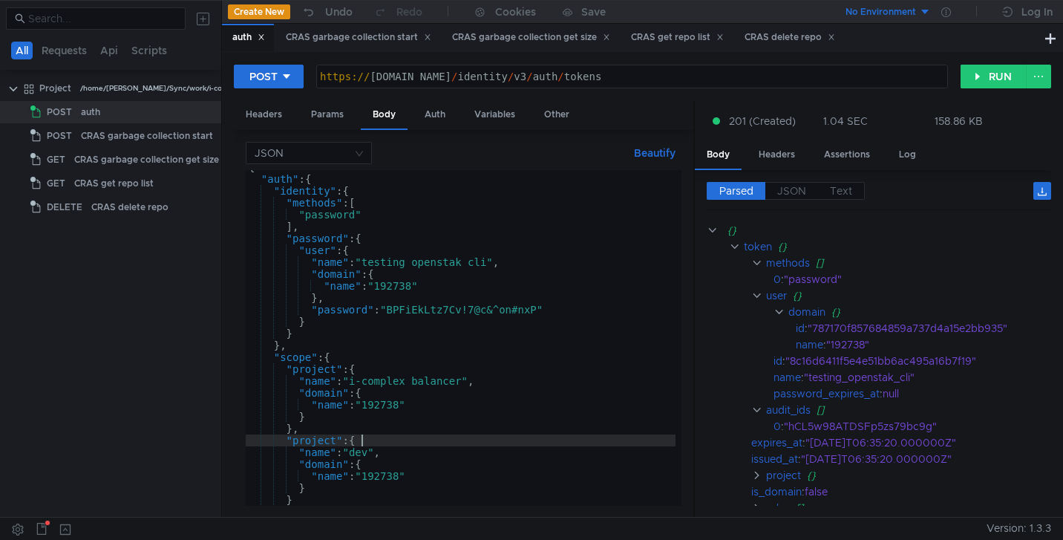
click at [431, 445] on div "{ "auth" : { "identity" : { "methods" : [ "password" ] , "password" : { "user" …" at bounding box center [461, 340] width 430 height 359
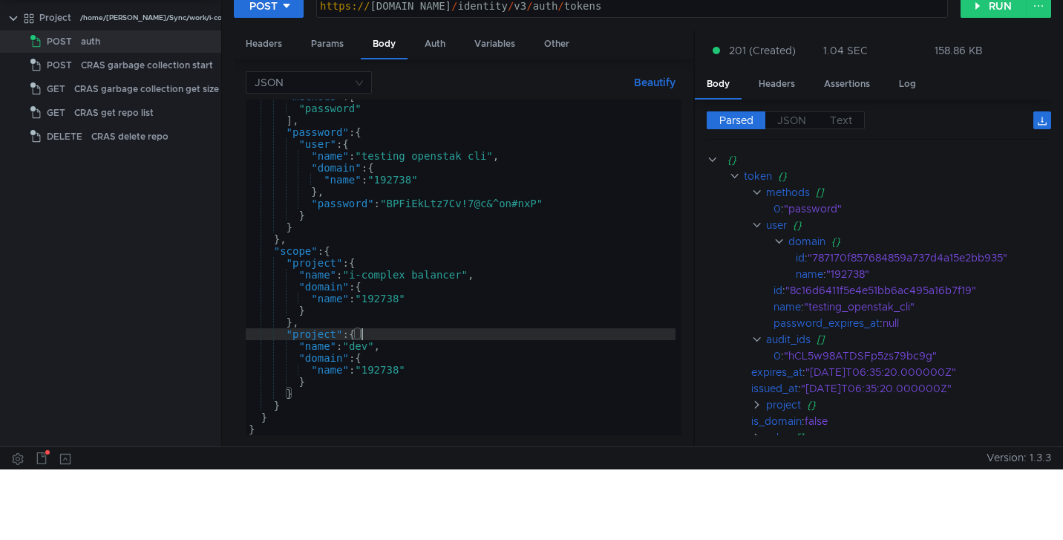
scroll to position [79, 0]
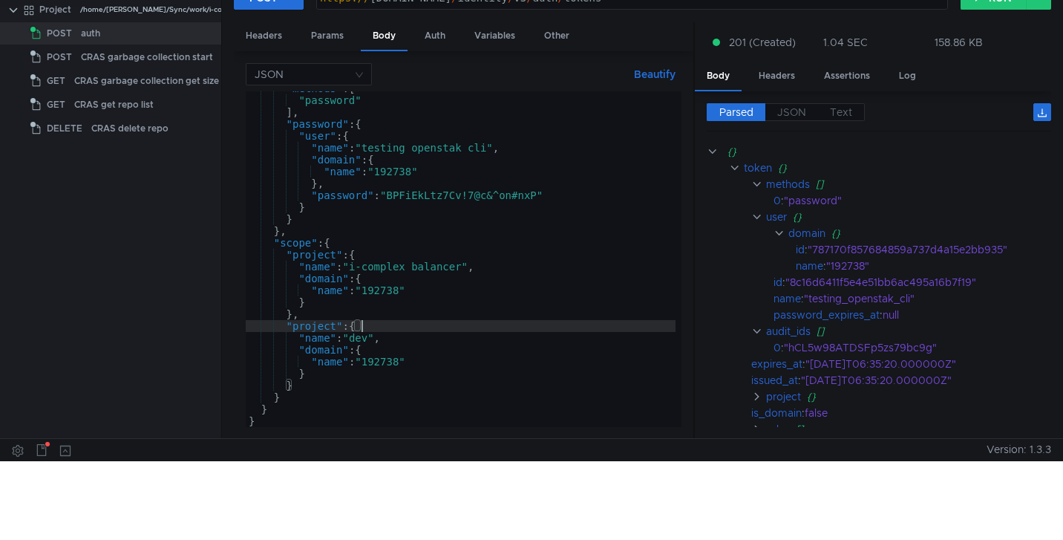
click at [301, 389] on div ""methods" : [ "password" ] , "password" : { "user" : { "name" : "testing_openst…" at bounding box center [461, 261] width 430 height 359
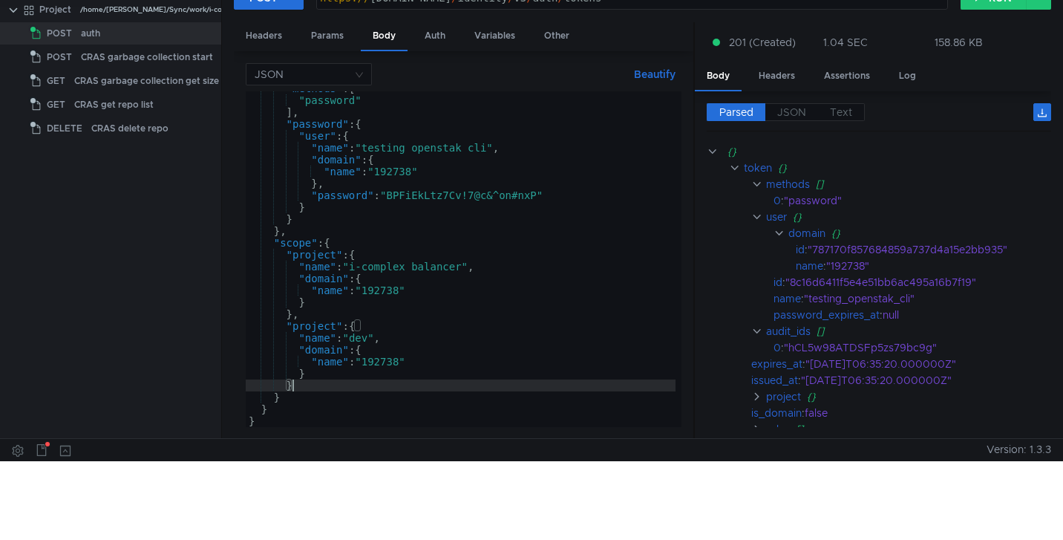
scroll to position [0, 2]
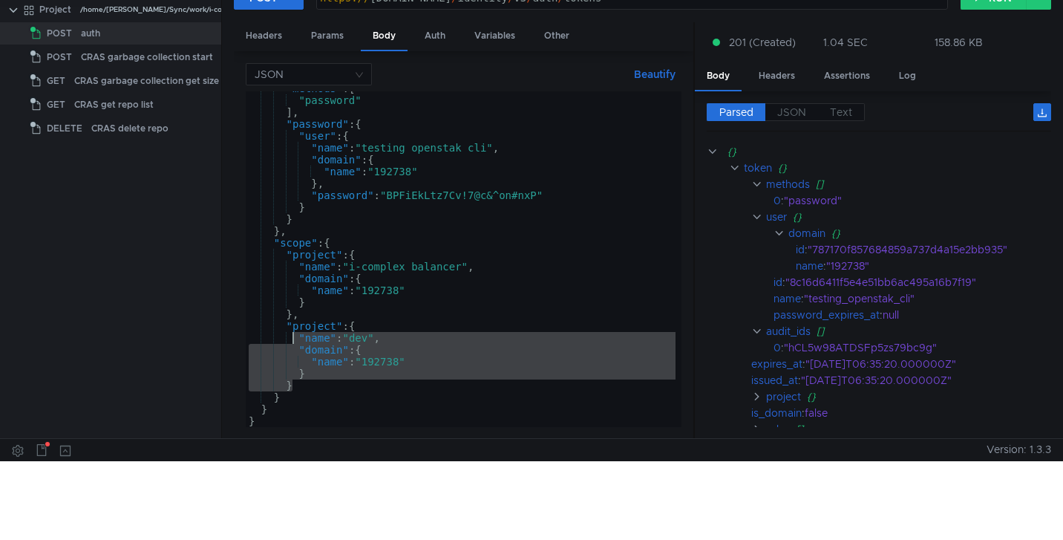
type textarea ""project": { "name": "dev","
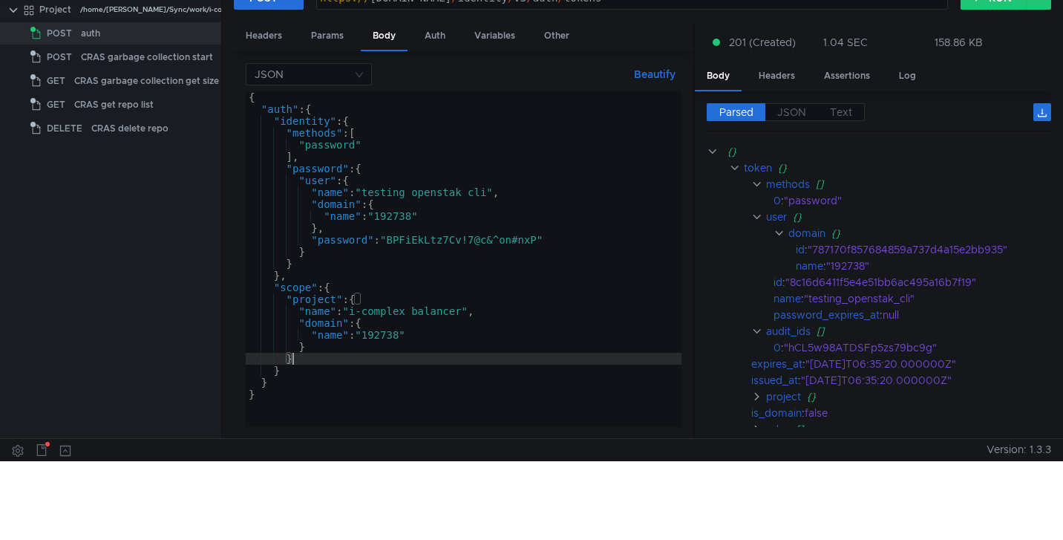
scroll to position [0, 0]
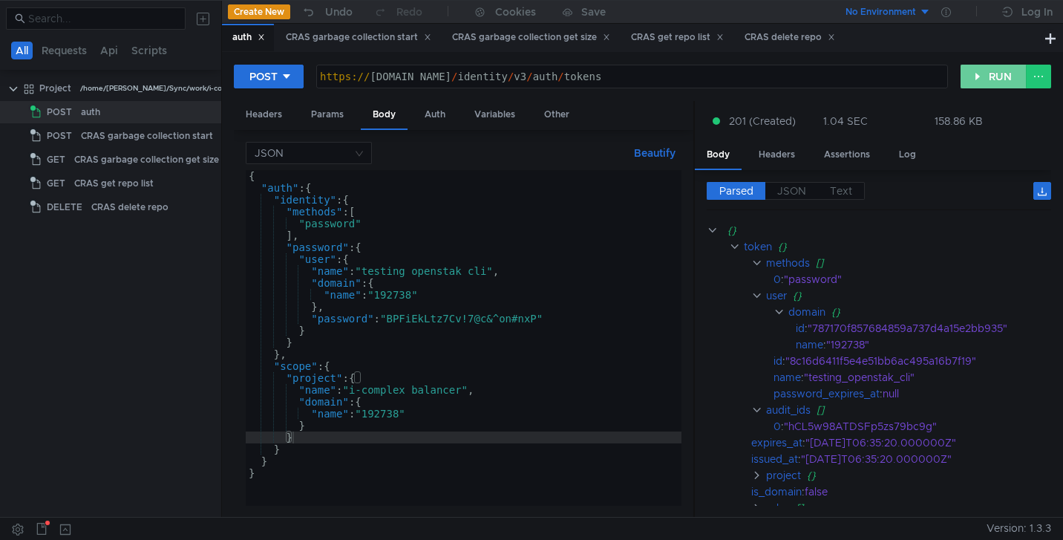
click at [996, 76] on button "RUN" at bounding box center [994, 77] width 66 height 24
click at [782, 156] on div "Headers" at bounding box center [777, 154] width 60 height 27
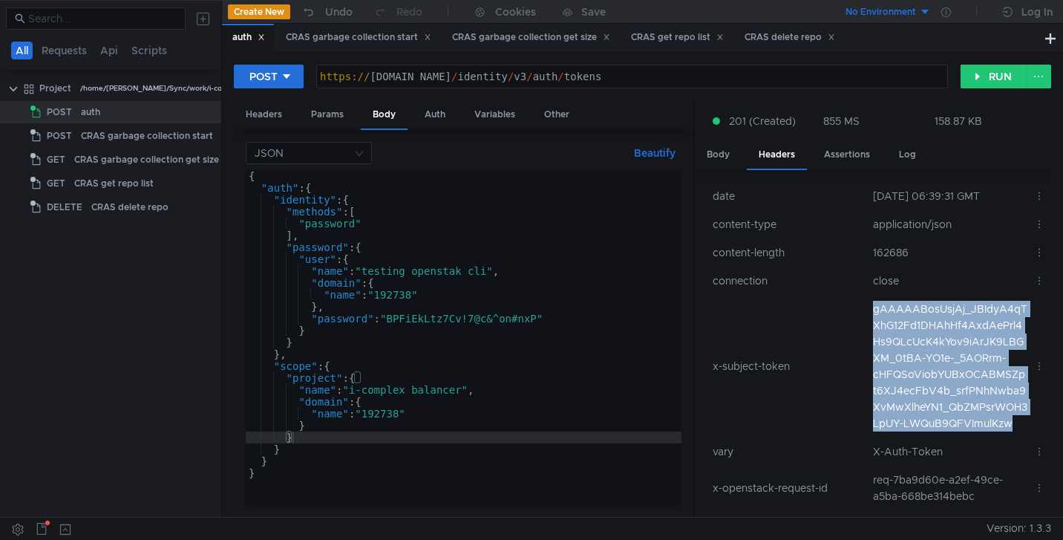
drag, startPoint x: 871, startPoint y: 322, endPoint x: 1014, endPoint y: 435, distance: 182.4
click at [1014, 435] on td "gAAAAABosUsjAj_JBIdyA4qTXhG12Fd1DHAhHf4AxdAePrl4Hs9QLcUcK4kYov9iArJK9LBGXM_0tBA…" at bounding box center [947, 366] width 161 height 143
copy td "gAAAAABosUsjAj_JBIdyA4qTXhG12Fd1DHAhHf4AxdAePrl4Hs9QLcUcK4kYov9iArJK9LBGXM_0tBA…"
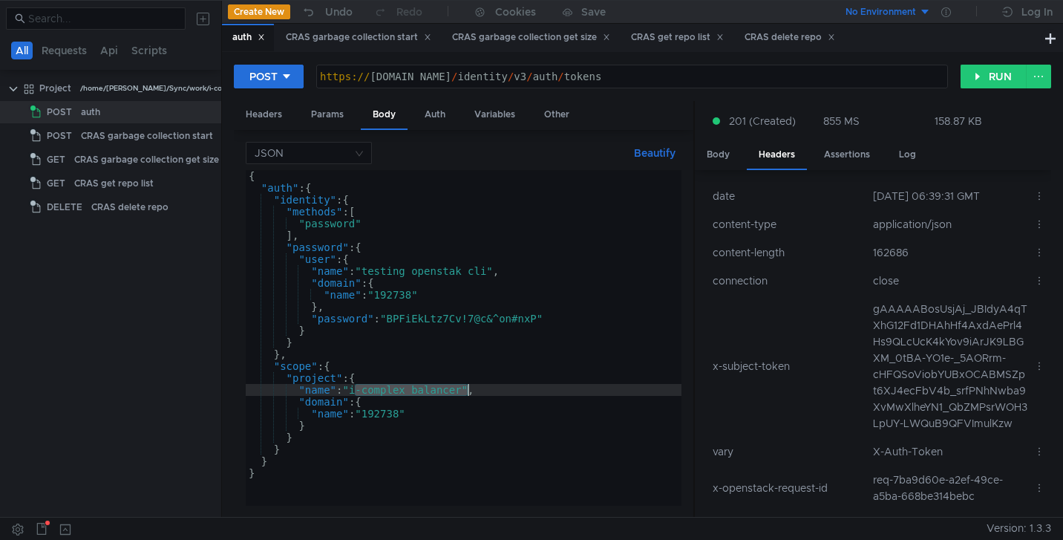
drag, startPoint x: 354, startPoint y: 388, endPoint x: 465, endPoint y: 388, distance: 111.4
click at [465, 388] on div "{ "auth" : { "identity" : { "methods" : [ "password" ] , "password" : { "user" …" at bounding box center [464, 349] width 436 height 359
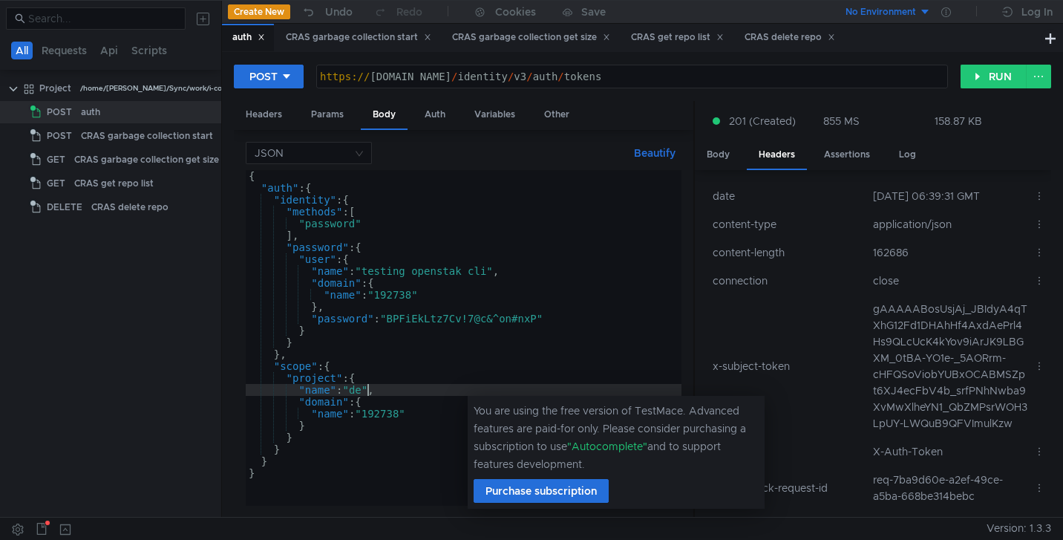
scroll to position [0, 9]
click at [562, 361] on div "{ "auth" : { "identity" : { "methods" : [ "password" ] , "password" : { "user" …" at bounding box center [464, 349] width 436 height 359
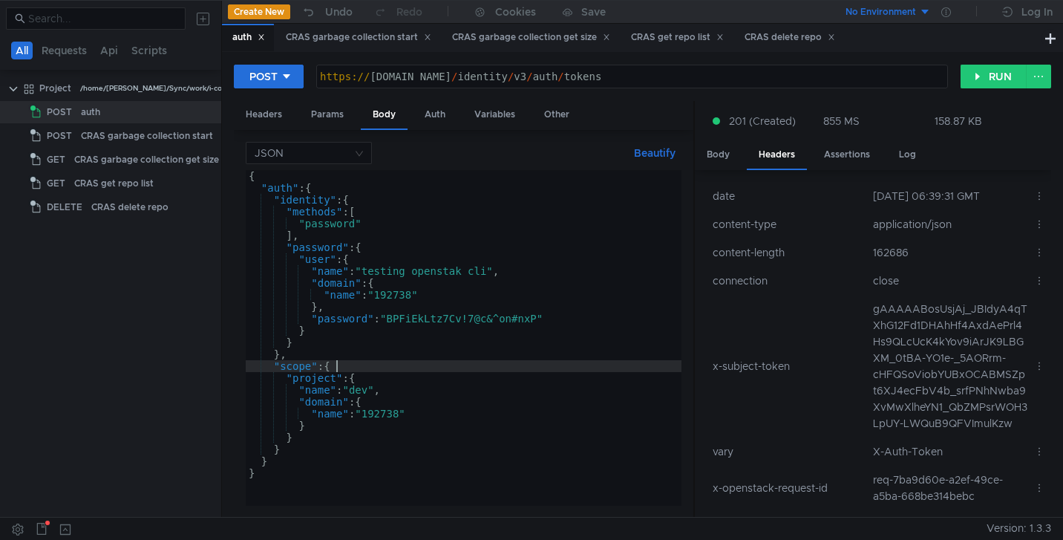
scroll to position [0, 5]
type textarea ""scope": {"
click at [1018, 75] on button "RUN" at bounding box center [994, 77] width 66 height 24
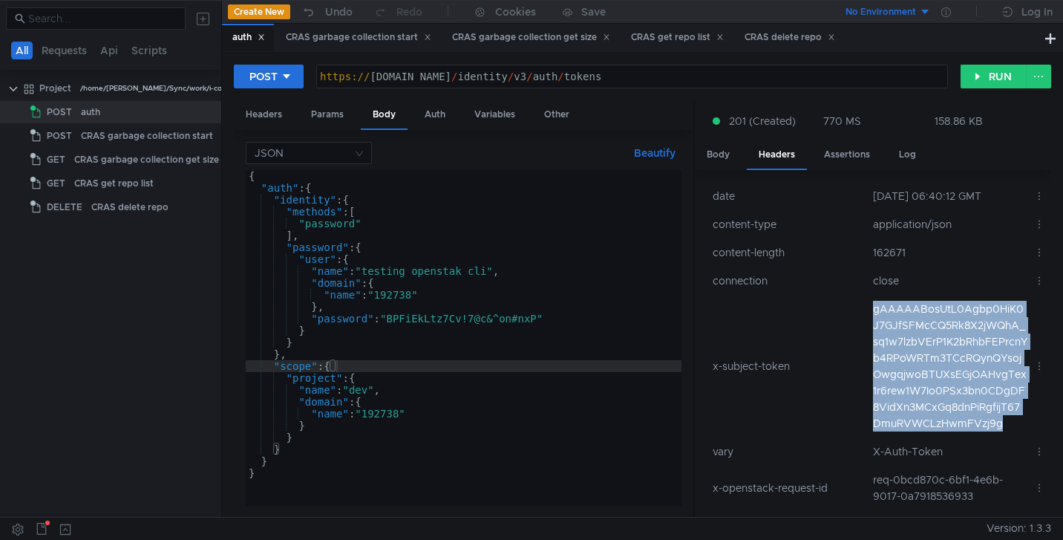
drag, startPoint x: 871, startPoint y: 326, endPoint x: 1015, endPoint y: 439, distance: 183.4
click at [1015, 437] on td "gAAAAABosUtL0Agbp0HiK0J7GJfSFMcCQ5Rk8X2jWQhA_sq1w7lzbVErP1K2bRhbFEPrcnYb4RPoWRT…" at bounding box center [947, 366] width 161 height 143
copy td "gAAAAABosUtL0Agbp0HiK0J7GJfSFMcCQ5Rk8X2jWQhA_sq1w7lzbVErP1K2bRhbFEPrcnYb4RPoWRT…"
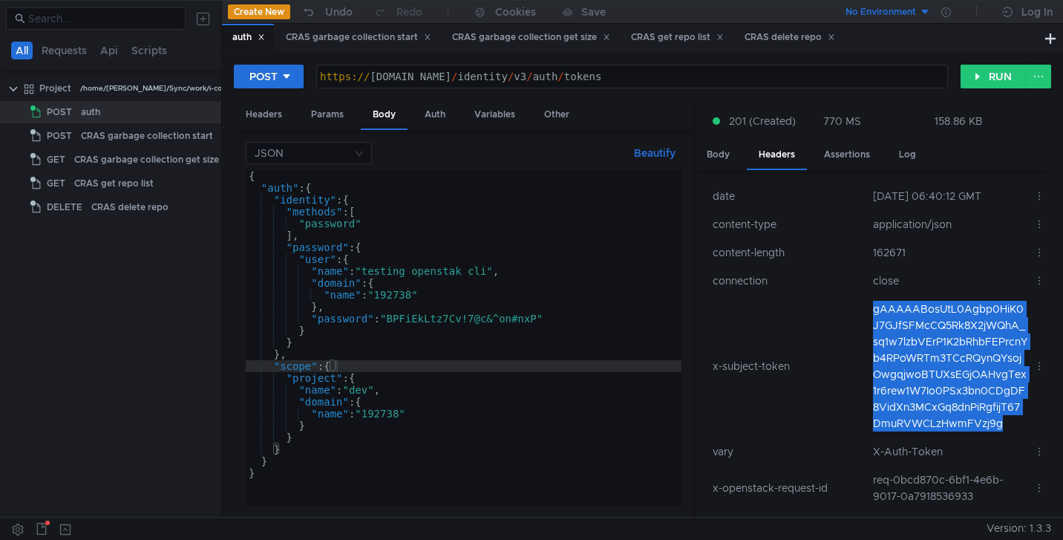
scroll to position [0, 5]
